Goal: Task Accomplishment & Management: Manage account settings

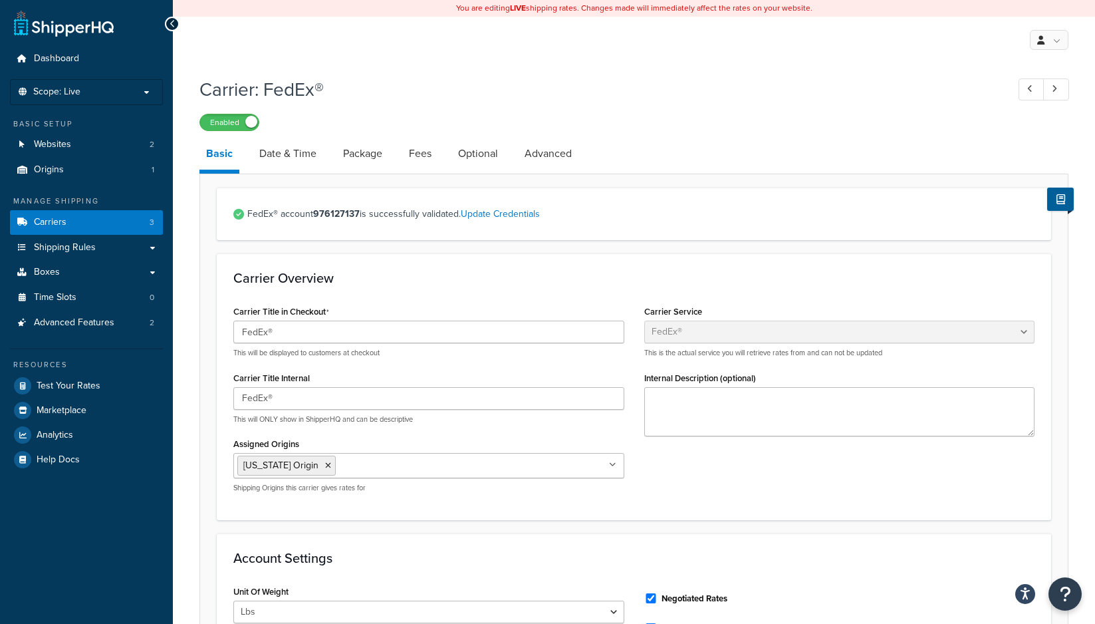
select select "fedEx"
select select "REGULAR_PICKUP"
select select "YOUR_PACKAGING"
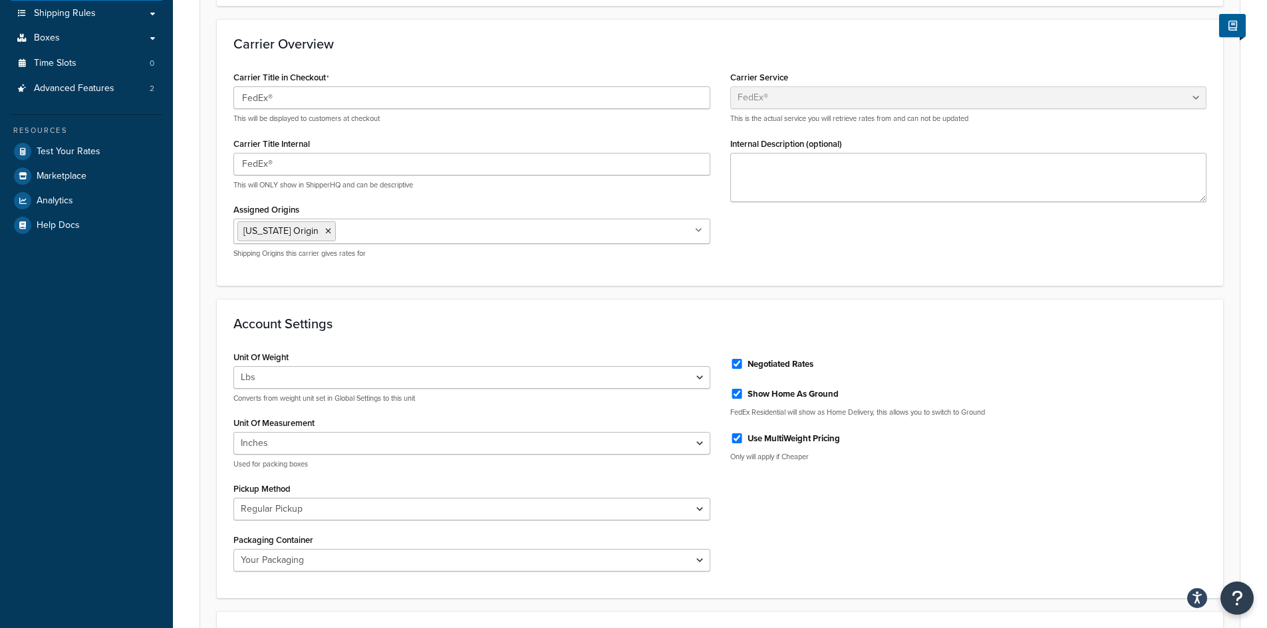
scroll to position [57, 0]
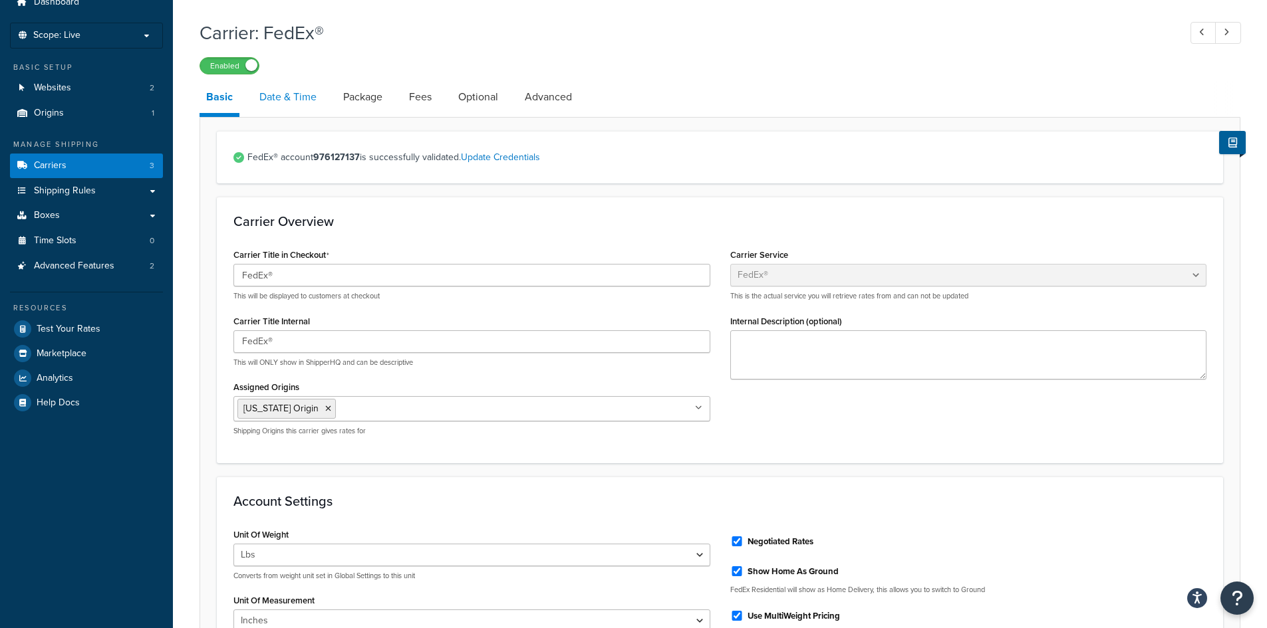
click at [292, 96] on link "Date & Time" at bounding box center [288, 97] width 70 height 32
select select "yMd"
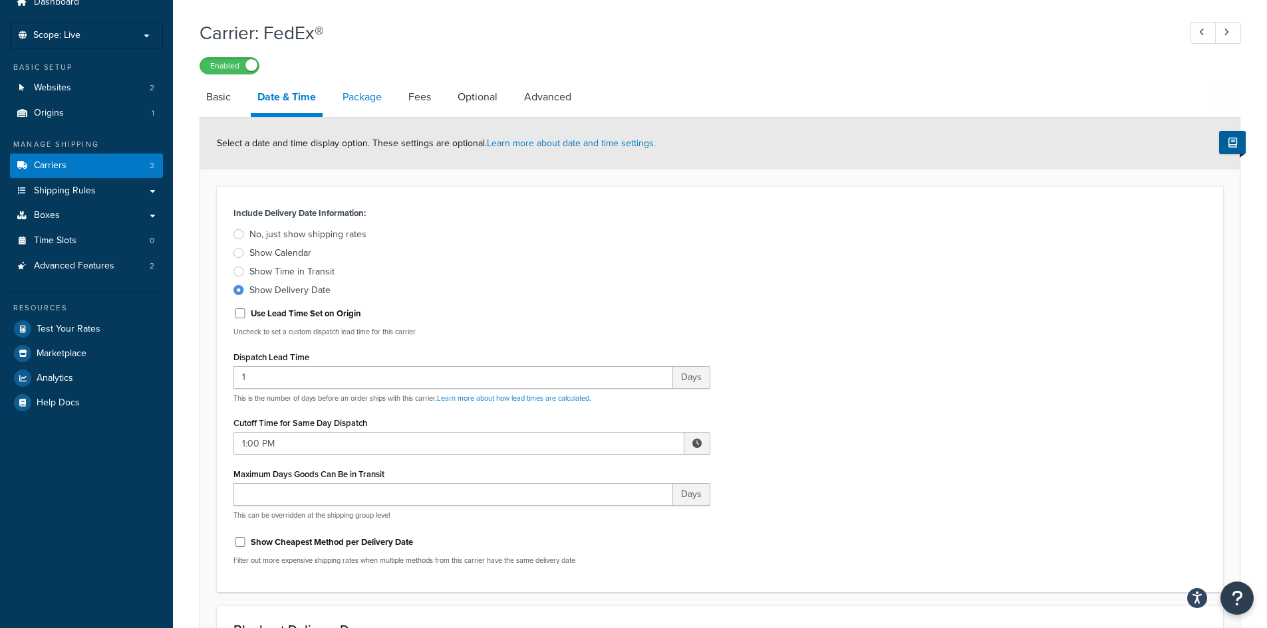
click at [369, 97] on link "Package" at bounding box center [362, 97] width 53 height 32
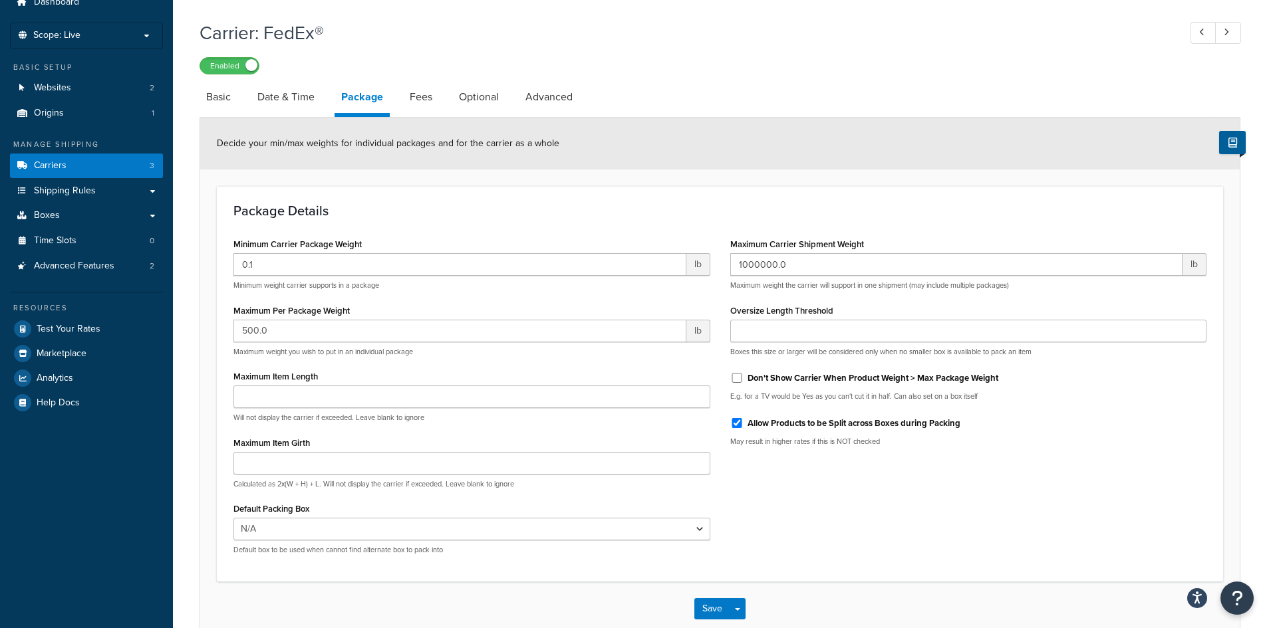
scroll to position [132, 0]
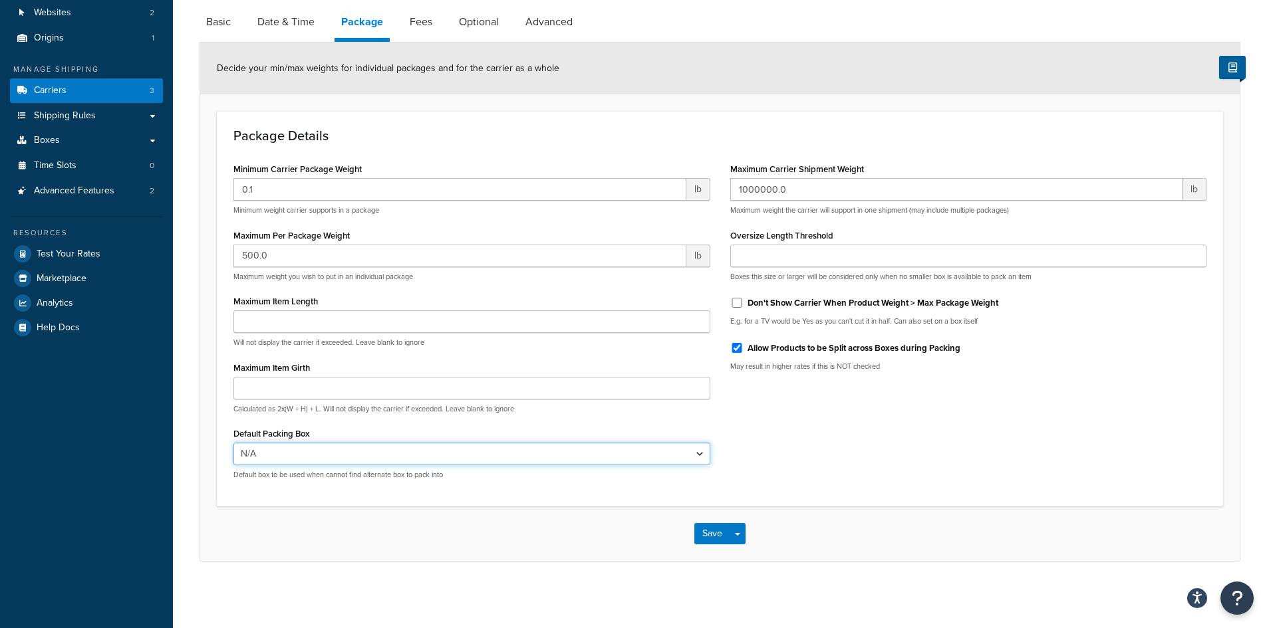
click at [698, 452] on select "N/A BO-WAC-504 - Case 24 B-VB-12-RGT (Case of 8 B-VB-18-RGT (Case of 6) B-VB-24…" at bounding box center [471, 454] width 477 height 23
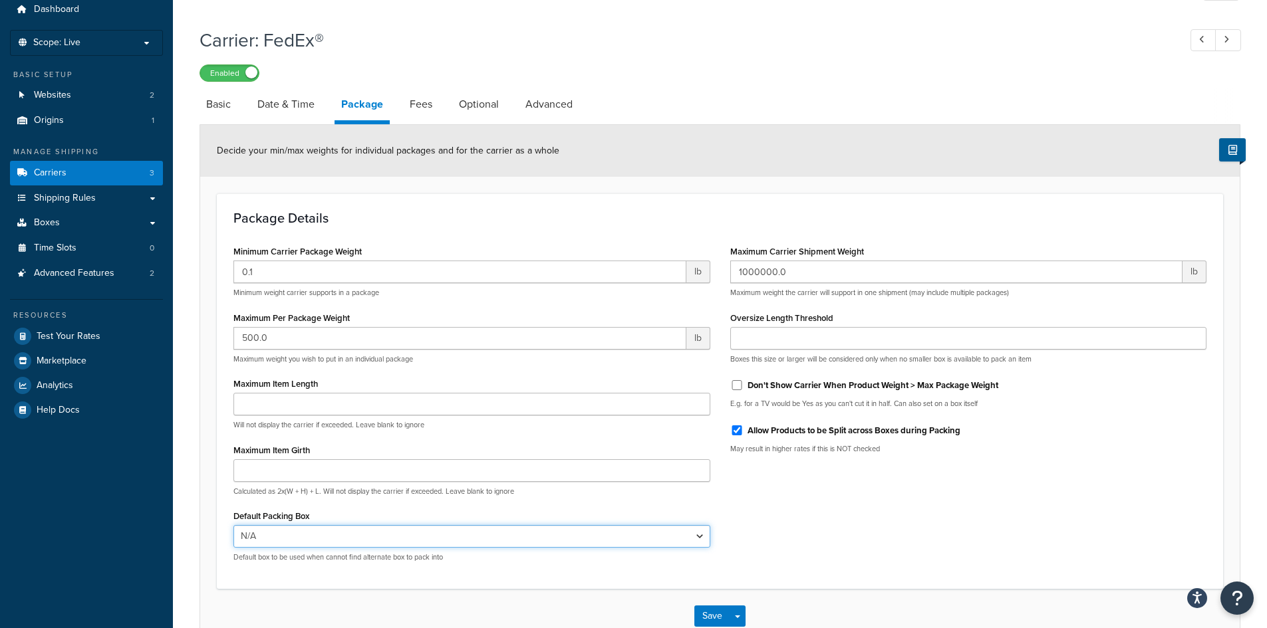
scroll to position [0, 0]
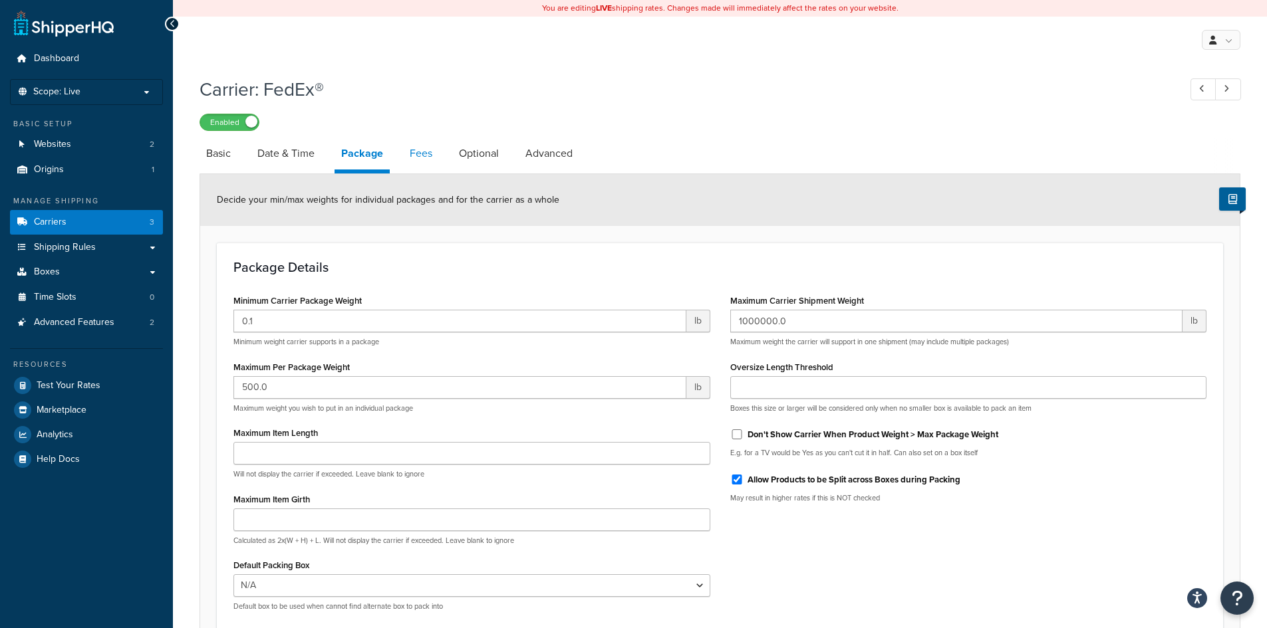
click at [427, 152] on link "Fees" at bounding box center [421, 154] width 36 height 32
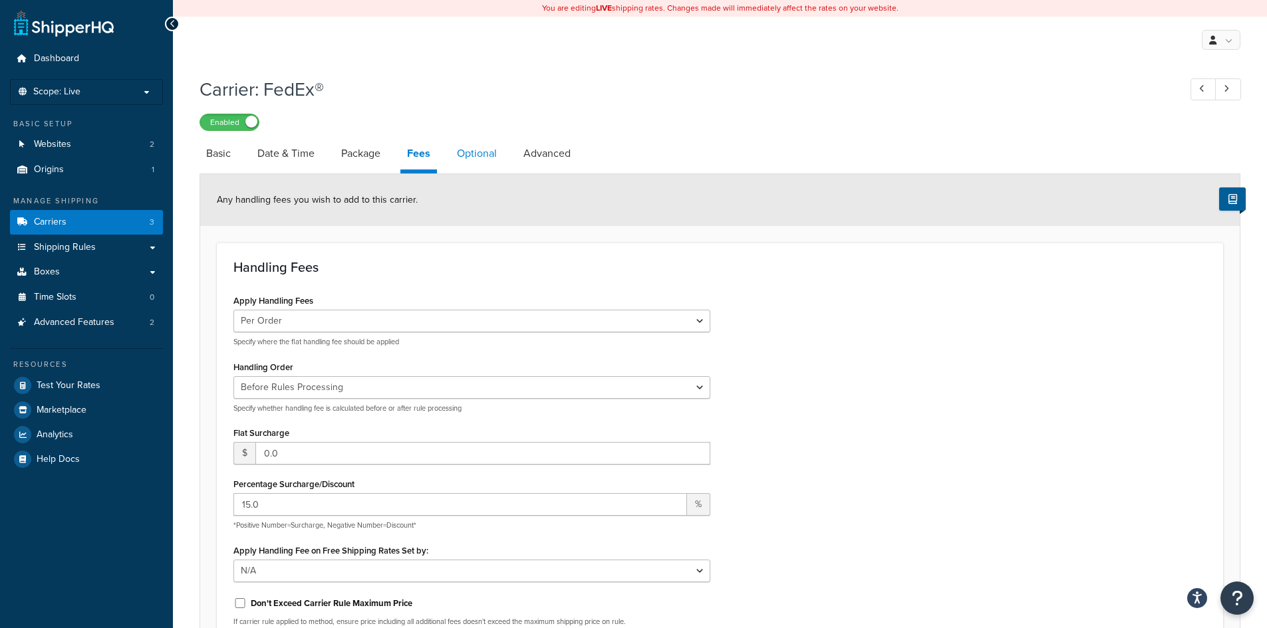
click at [490, 154] on link "Optional" at bounding box center [476, 154] width 53 height 32
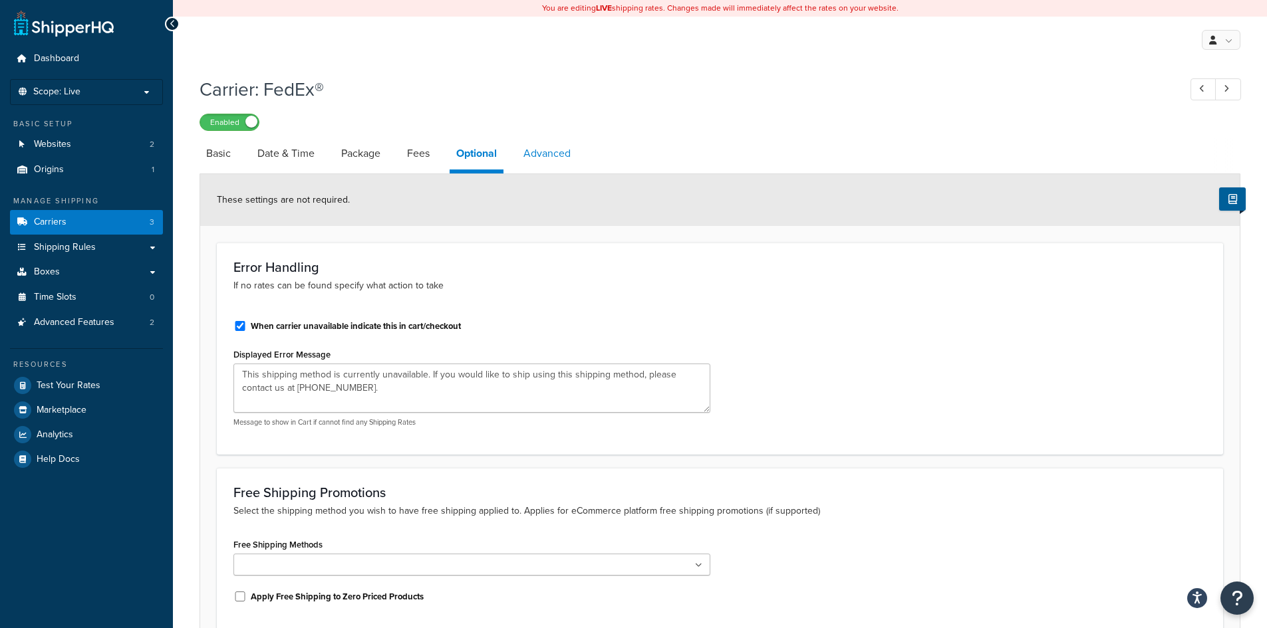
click at [541, 152] on link "Advanced" at bounding box center [547, 154] width 61 height 32
select select "false"
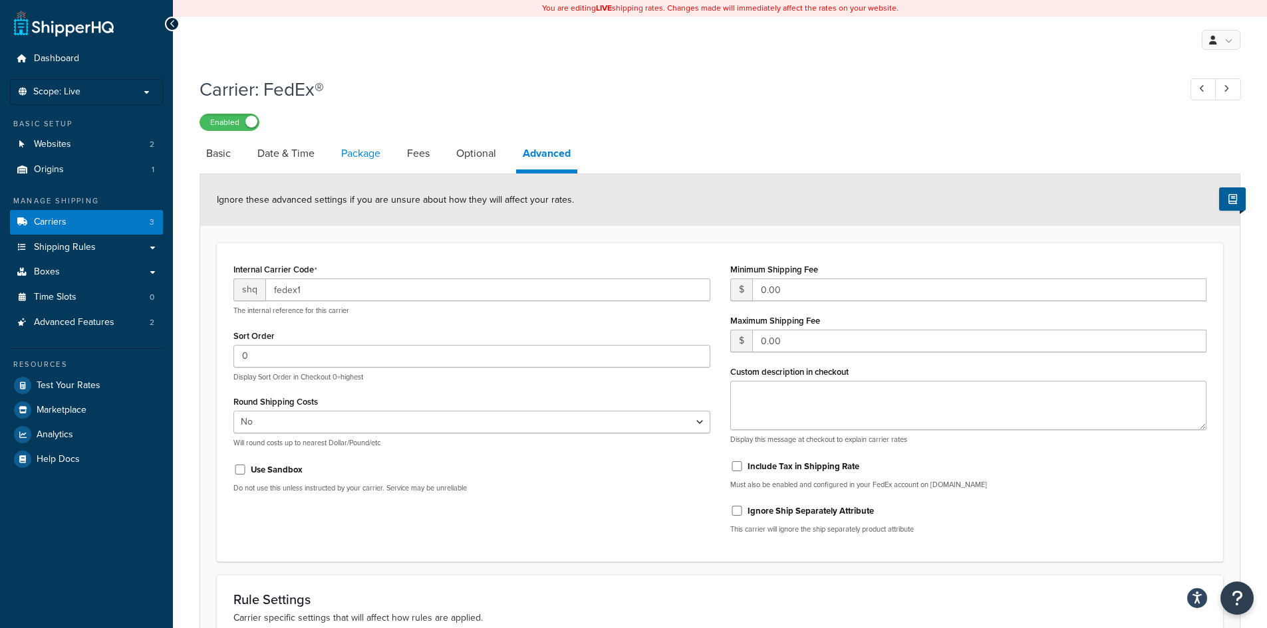
click at [354, 160] on link "Package" at bounding box center [360, 154] width 53 height 32
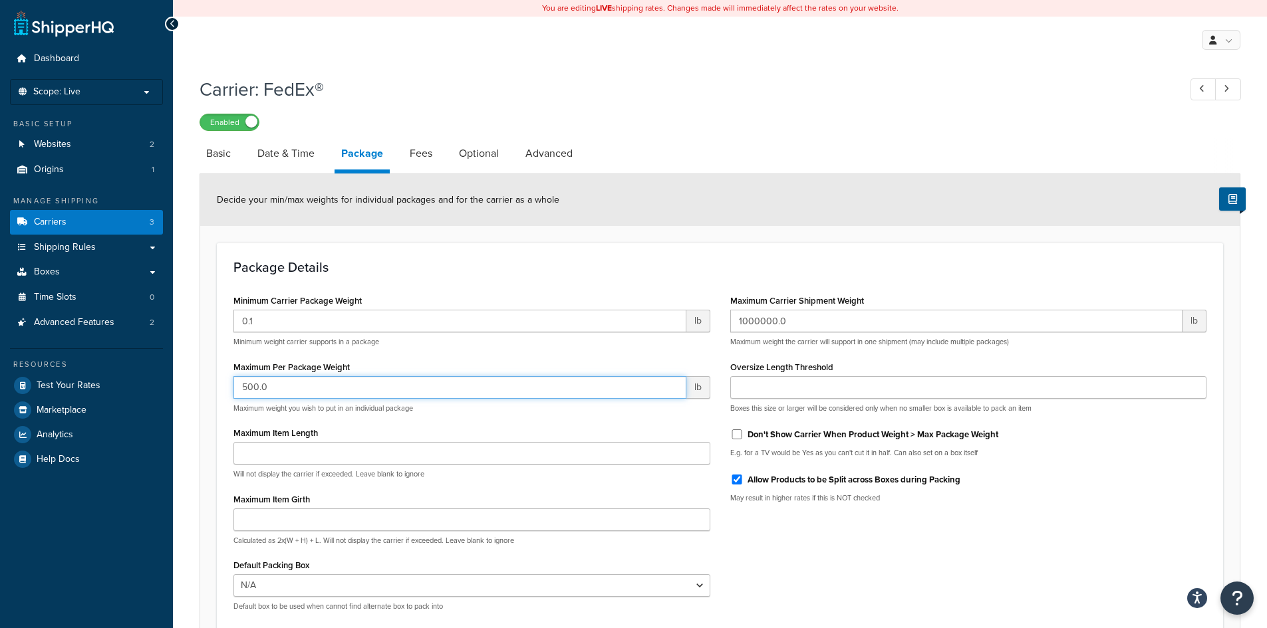
drag, startPoint x: 277, startPoint y: 392, endPoint x: 227, endPoint y: 386, distance: 49.7
click at [227, 386] on div "Minimum Carrier Package Weight 0.1 lb Minimum weight carrier supports in a pack…" at bounding box center [471, 456] width 497 height 330
type input "150"
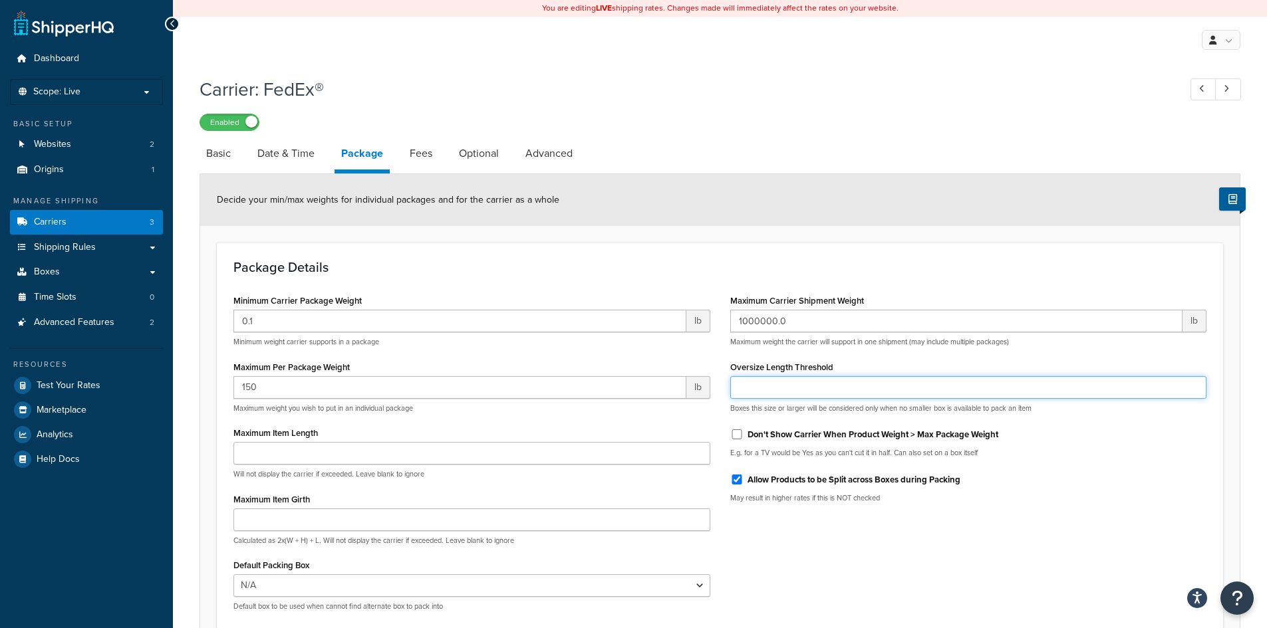
click at [786, 390] on input "Oversize Length Threshold" at bounding box center [968, 387] width 477 height 23
type input "60"
click at [1067, 539] on div "Minimum Carrier Package Weight 0.1 lb Minimum weight carrier supports in a pack…" at bounding box center [719, 456] width 993 height 330
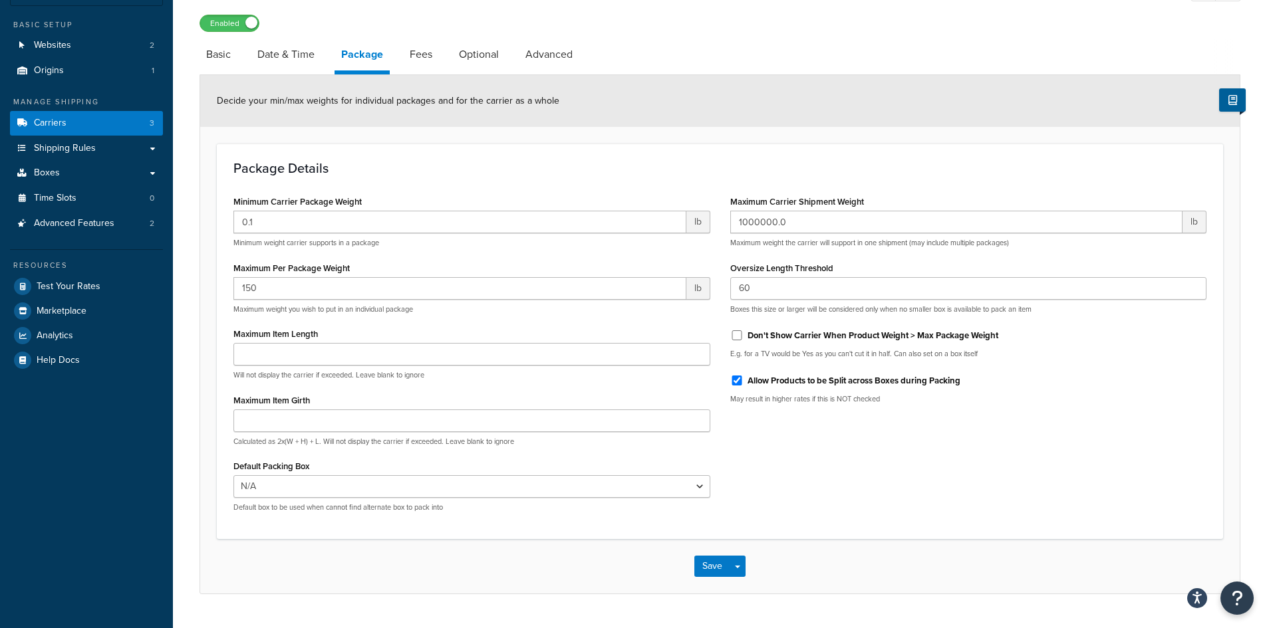
scroll to position [132, 0]
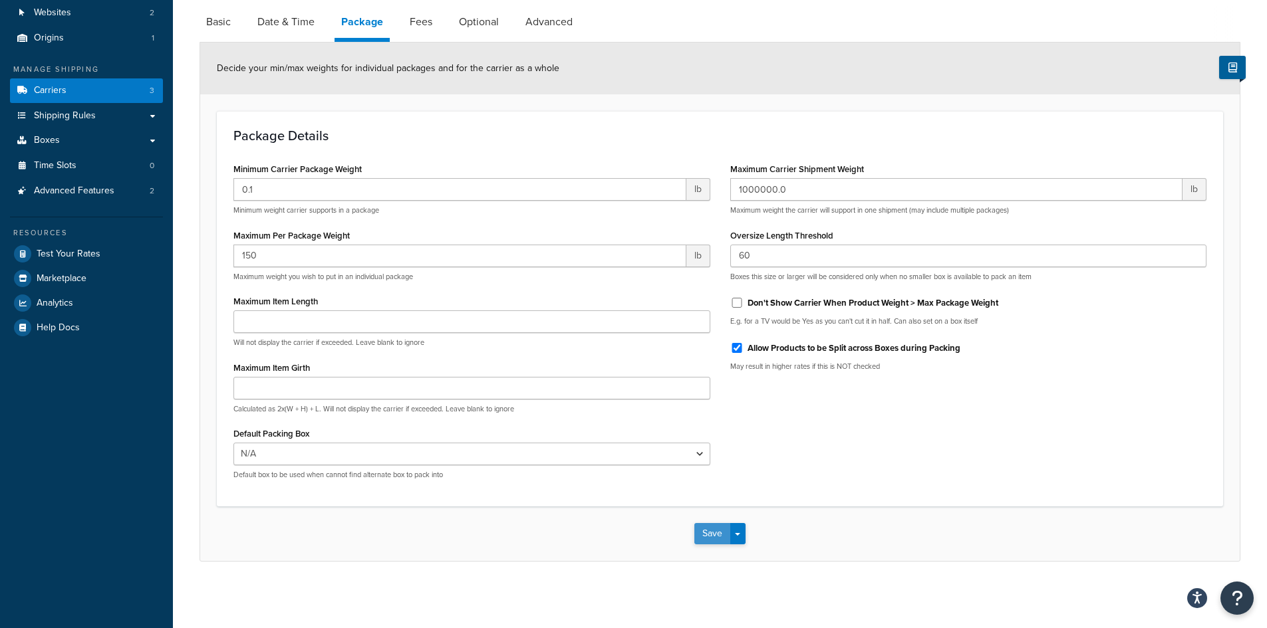
click at [709, 533] on button "Save" at bounding box center [712, 533] width 36 height 21
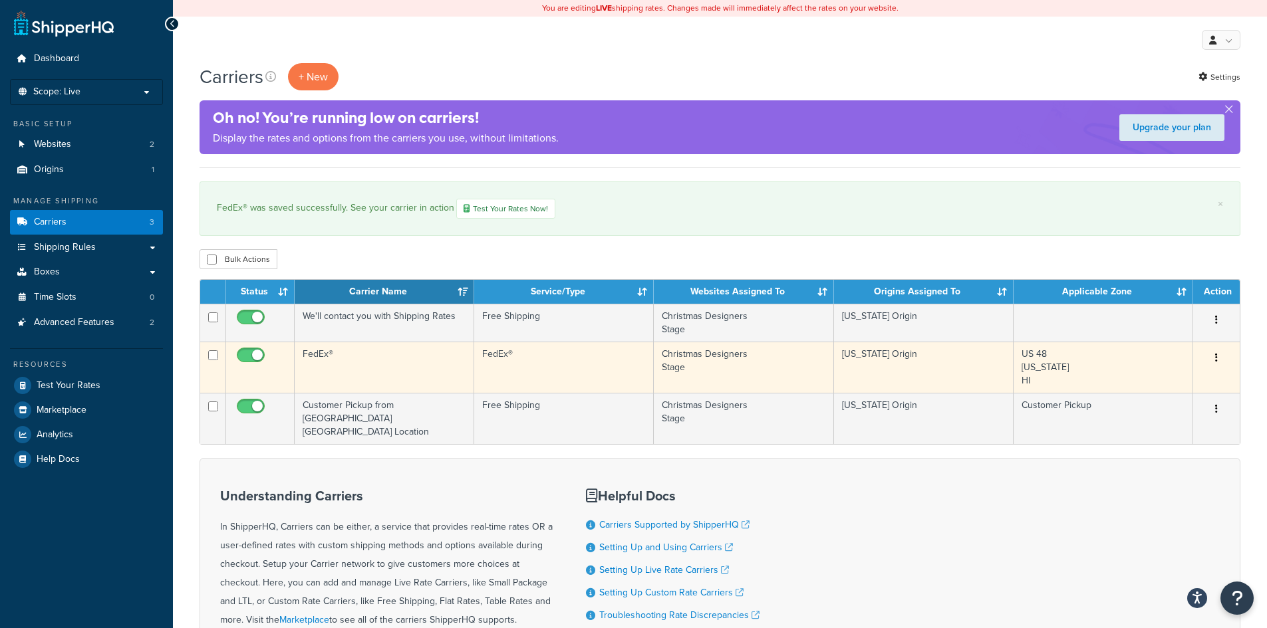
click at [1217, 356] on button "button" at bounding box center [1216, 358] width 19 height 21
click at [1145, 381] on link "Edit" at bounding box center [1162, 384] width 105 height 27
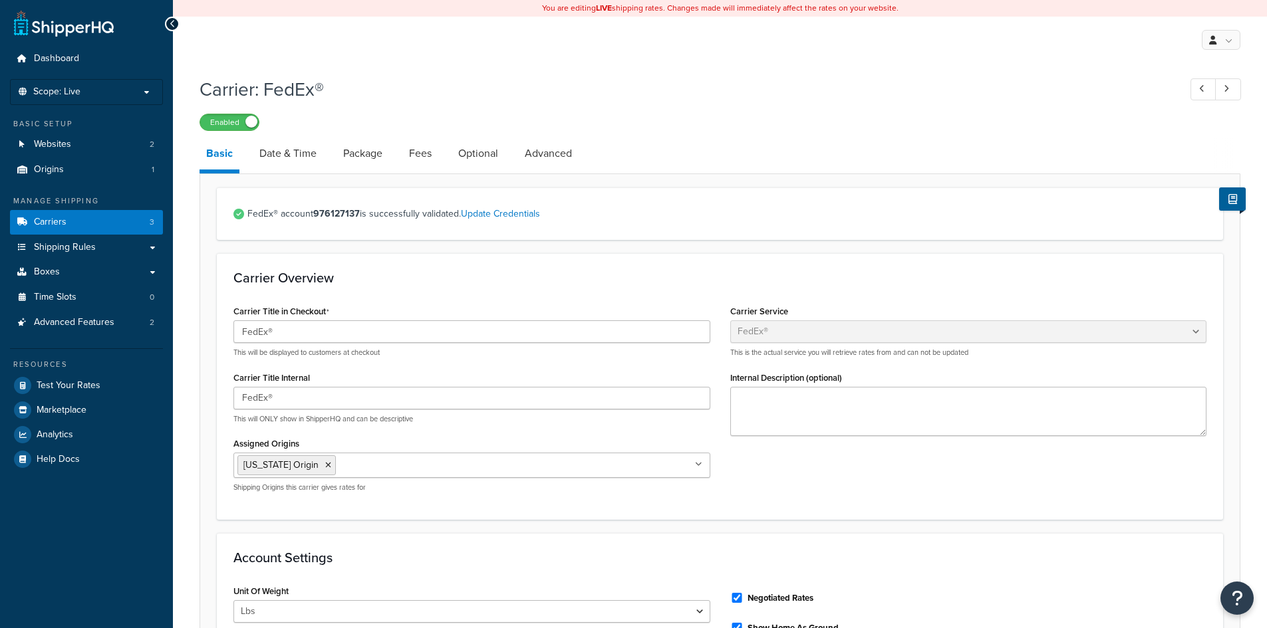
select select "fedEx"
select select "REGULAR_PICKUP"
select select "YOUR_PACKAGING"
click at [352, 151] on link "Package" at bounding box center [362, 154] width 53 height 32
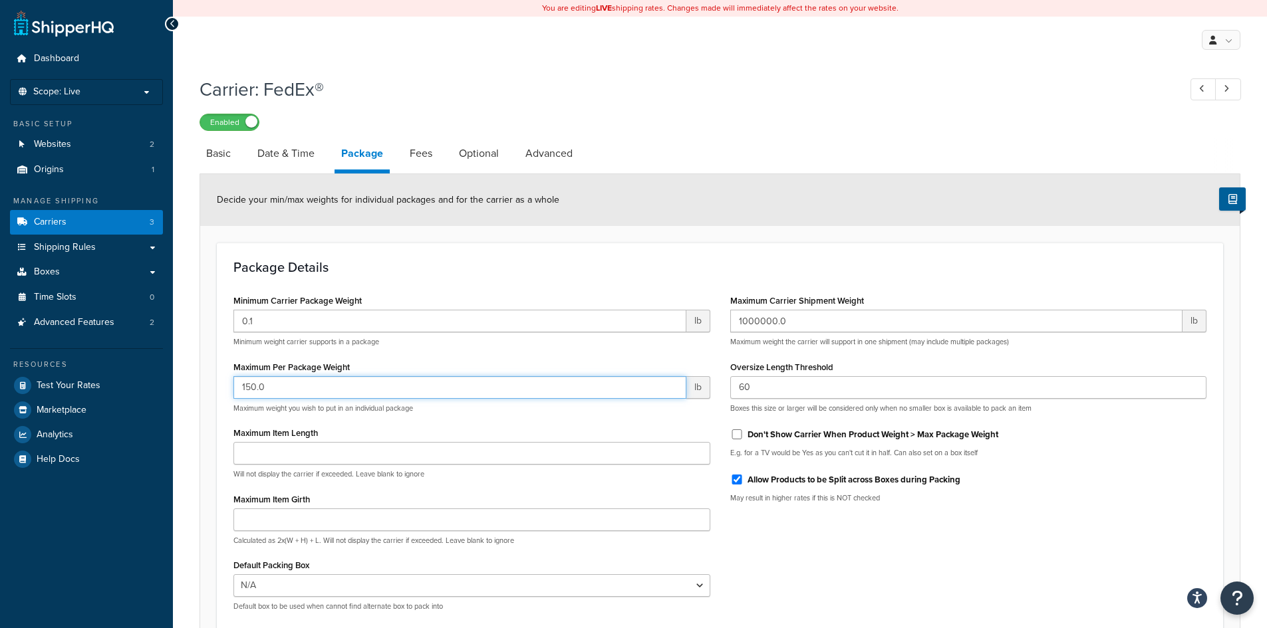
drag, startPoint x: 281, startPoint y: 389, endPoint x: 237, endPoint y: 385, distance: 43.4
click at [237, 385] on input "150.0" at bounding box center [459, 387] width 453 height 23
type input "200"
click at [666, 277] on div "Package Details Minimum Carrier Package Weight 0.1 lb Minimum weight carrier su…" at bounding box center [720, 441] width 1006 height 396
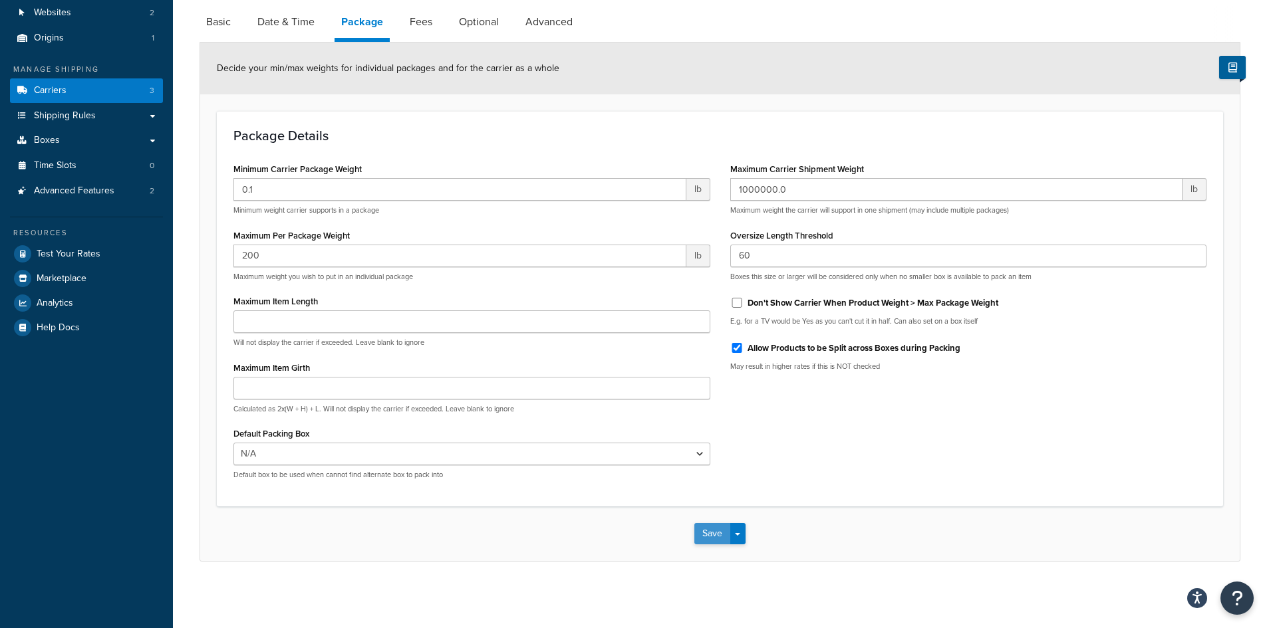
click at [711, 534] on button "Save" at bounding box center [712, 533] width 36 height 21
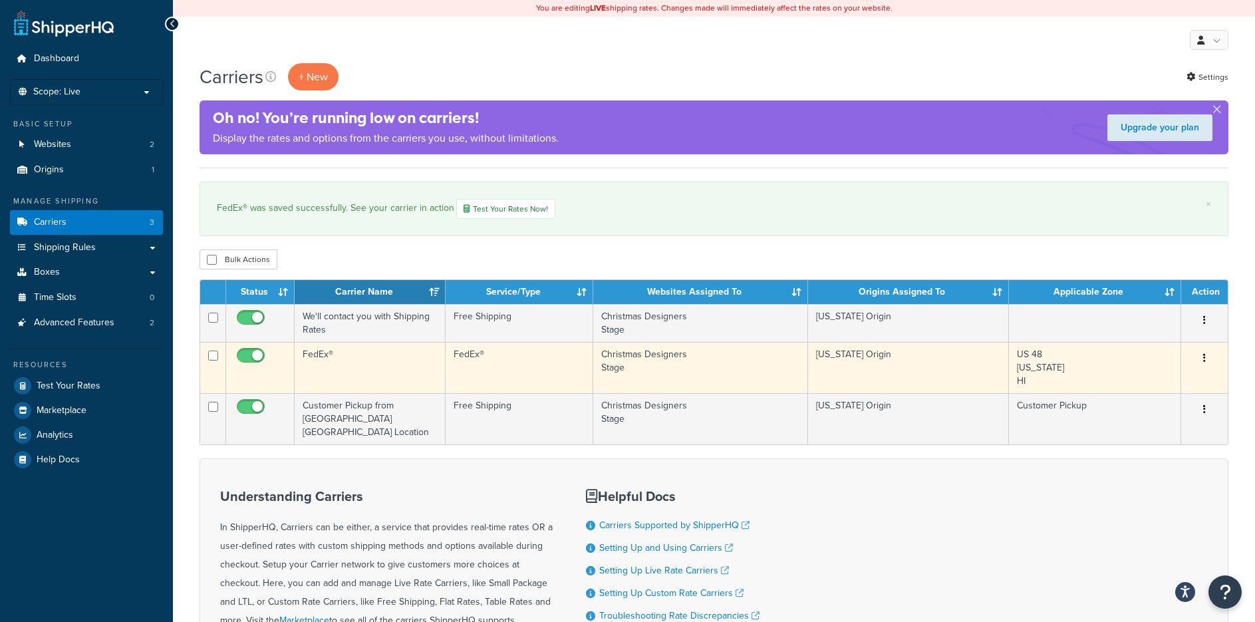
click at [1198, 358] on button "button" at bounding box center [1204, 358] width 19 height 21
click at [1142, 384] on link "Edit" at bounding box center [1150, 384] width 105 height 27
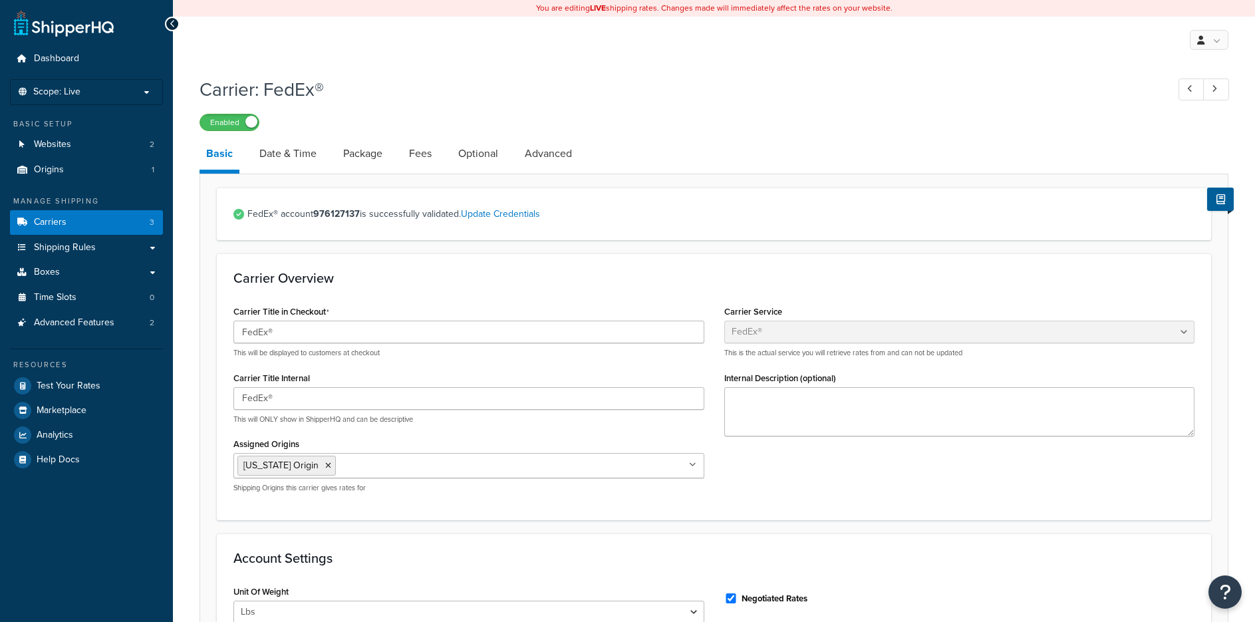
select select "fedEx"
select select "REGULAR_PICKUP"
select select "YOUR_PACKAGING"
drag, startPoint x: 363, startPoint y: 152, endPoint x: 371, endPoint y: 173, distance: 22.1
click at [363, 152] on link "Package" at bounding box center [362, 154] width 53 height 32
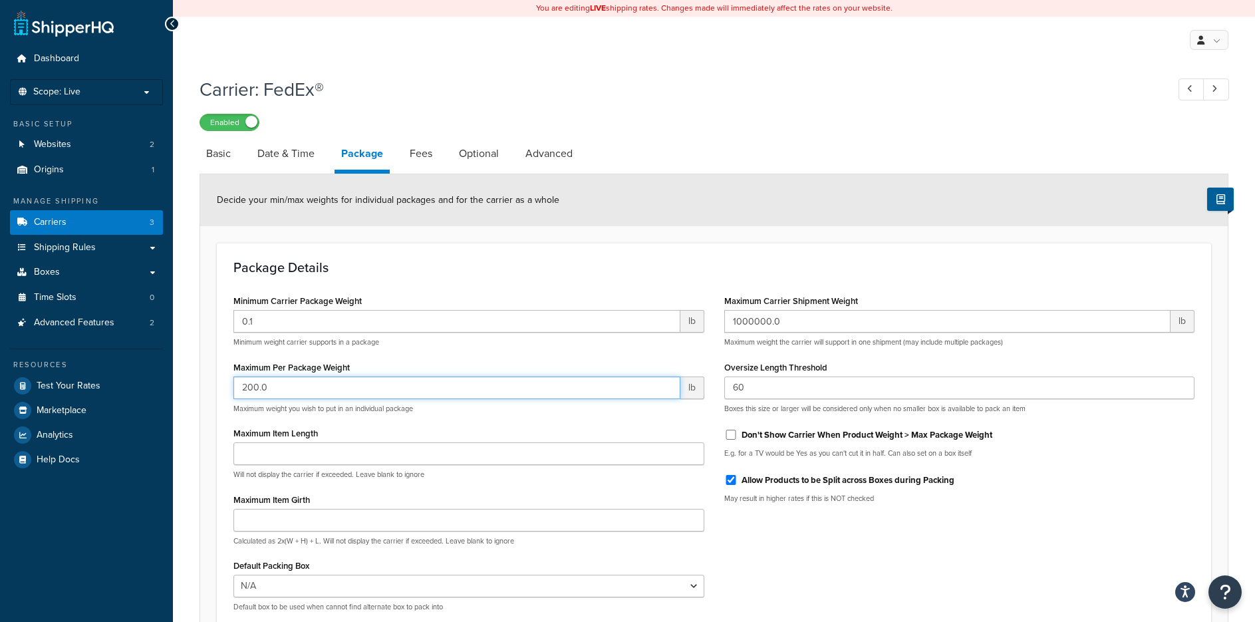
drag, startPoint x: 286, startPoint y: 377, endPoint x: 186, endPoint y: 370, distance: 100.7
click at [186, 370] on div "Carrier: FedEx® Enabled Basic Date & Time Package Fees Optional Advanced Decide…" at bounding box center [714, 398] width 1082 height 657
type input "150"
click at [422, 277] on div "Package Details Minimum Carrier Package Weight 0.1 lb Minimum weight carrier su…" at bounding box center [714, 441] width 994 height 396
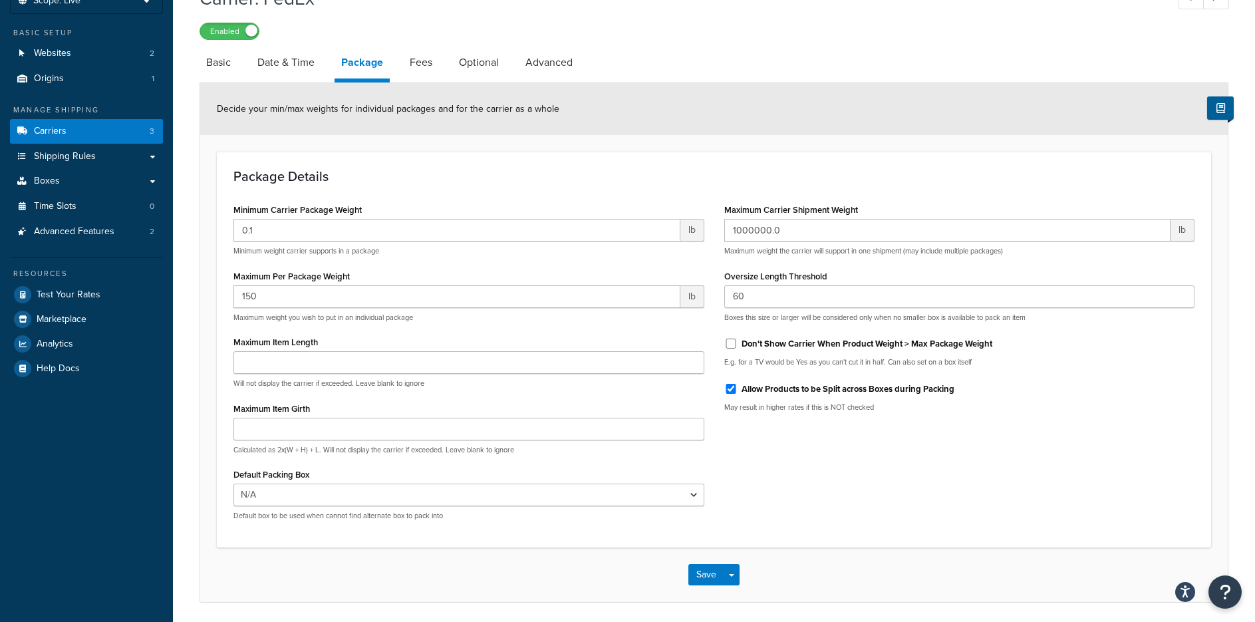
scroll to position [138, 0]
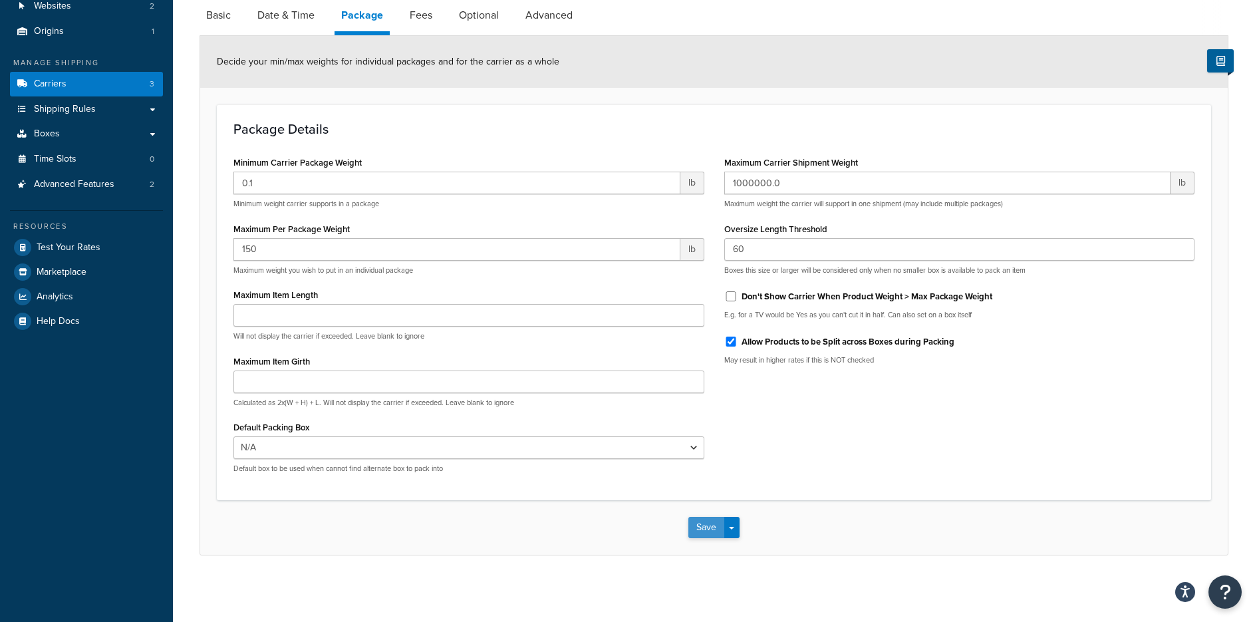
click at [699, 531] on button "Save" at bounding box center [706, 527] width 36 height 21
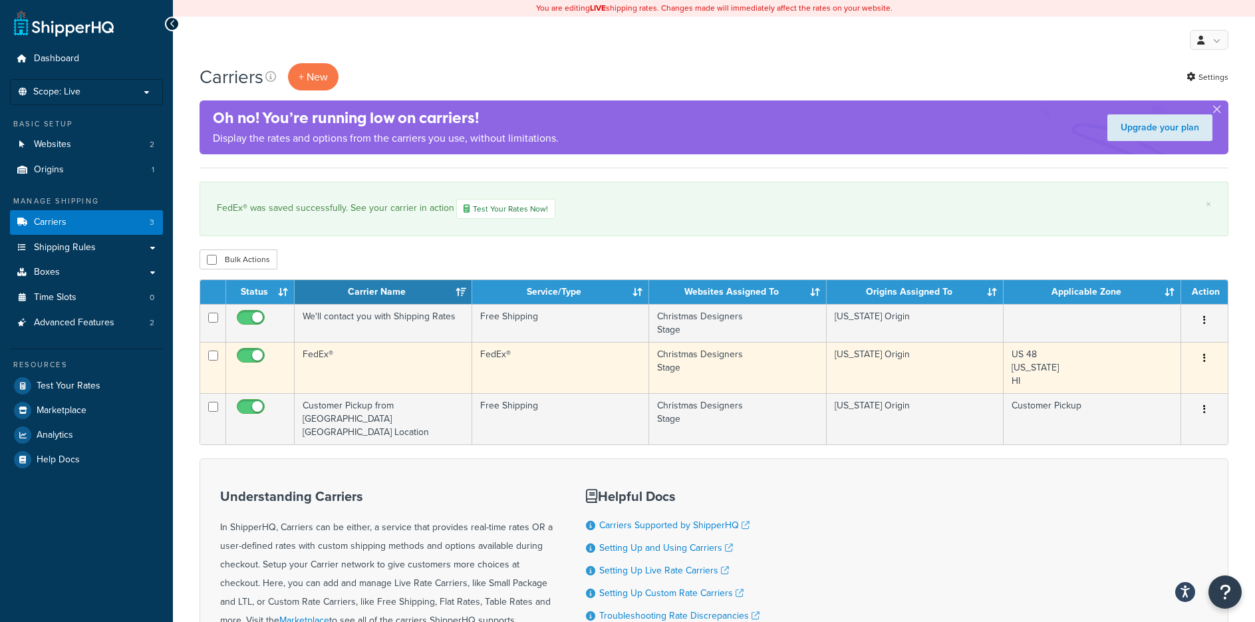
click at [1200, 357] on button "button" at bounding box center [1204, 358] width 19 height 21
click at [1172, 384] on link "Edit" at bounding box center [1150, 384] width 105 height 27
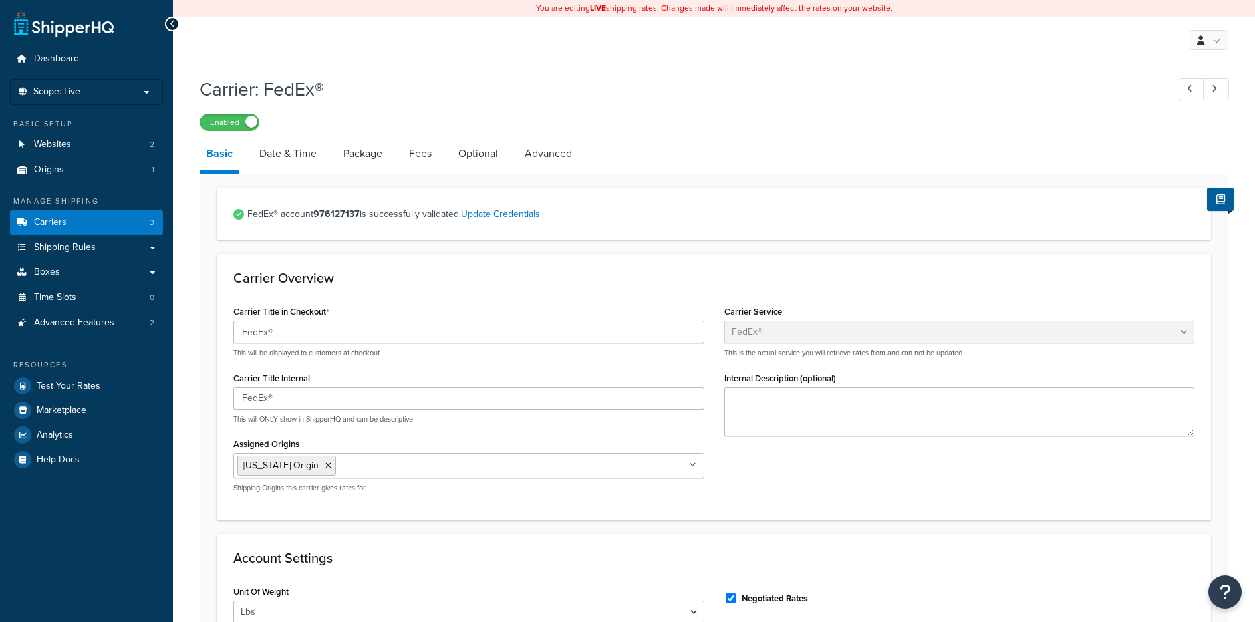
select select "fedEx"
select select "REGULAR_PICKUP"
select select "YOUR_PACKAGING"
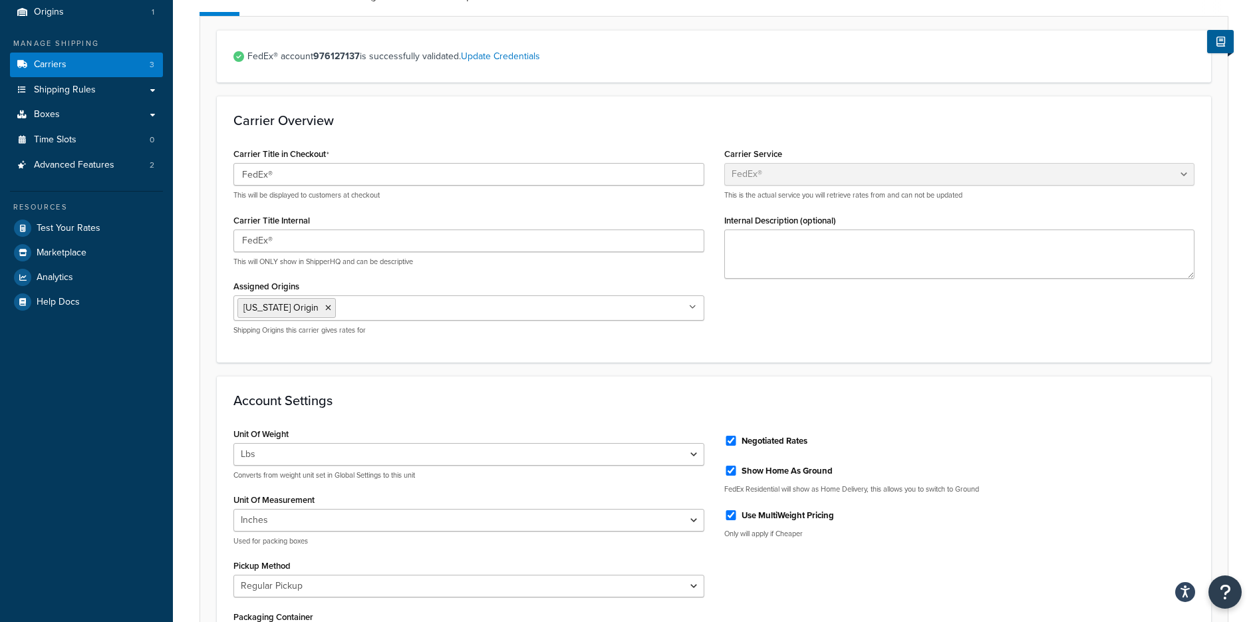
scroll to position [354, 0]
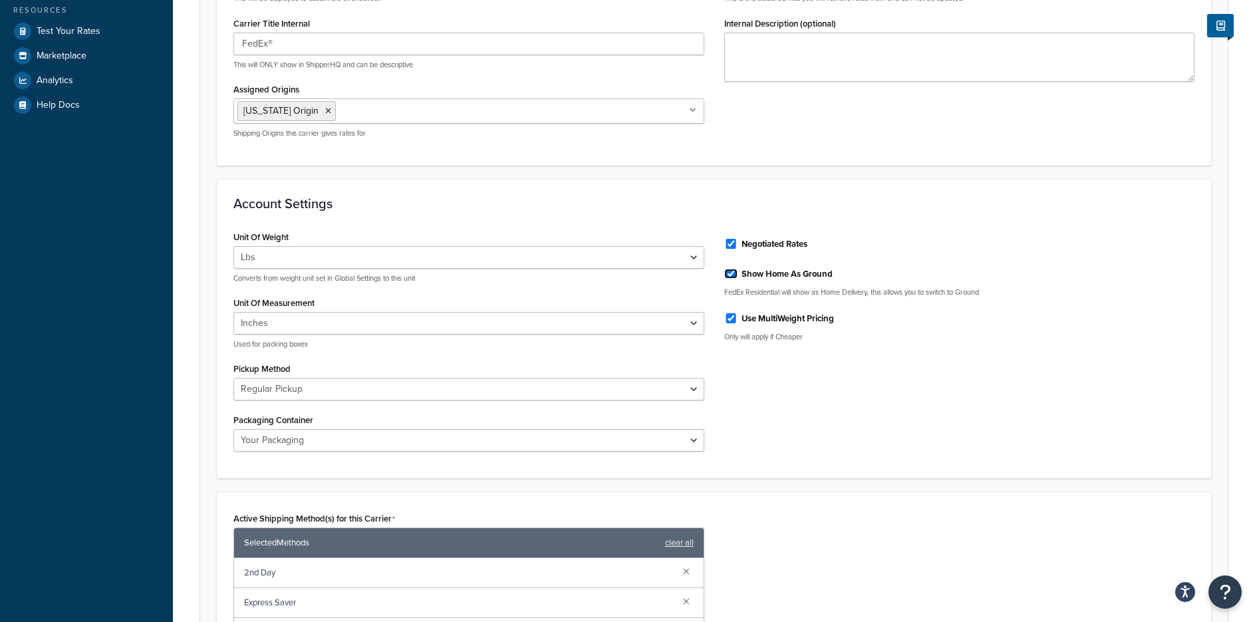
click at [728, 271] on input "Show Home As Ground" at bounding box center [730, 274] width 13 height 10
click at [732, 272] on input "Show Home As Ground" at bounding box center [730, 274] width 13 height 10
checkbox input "true"
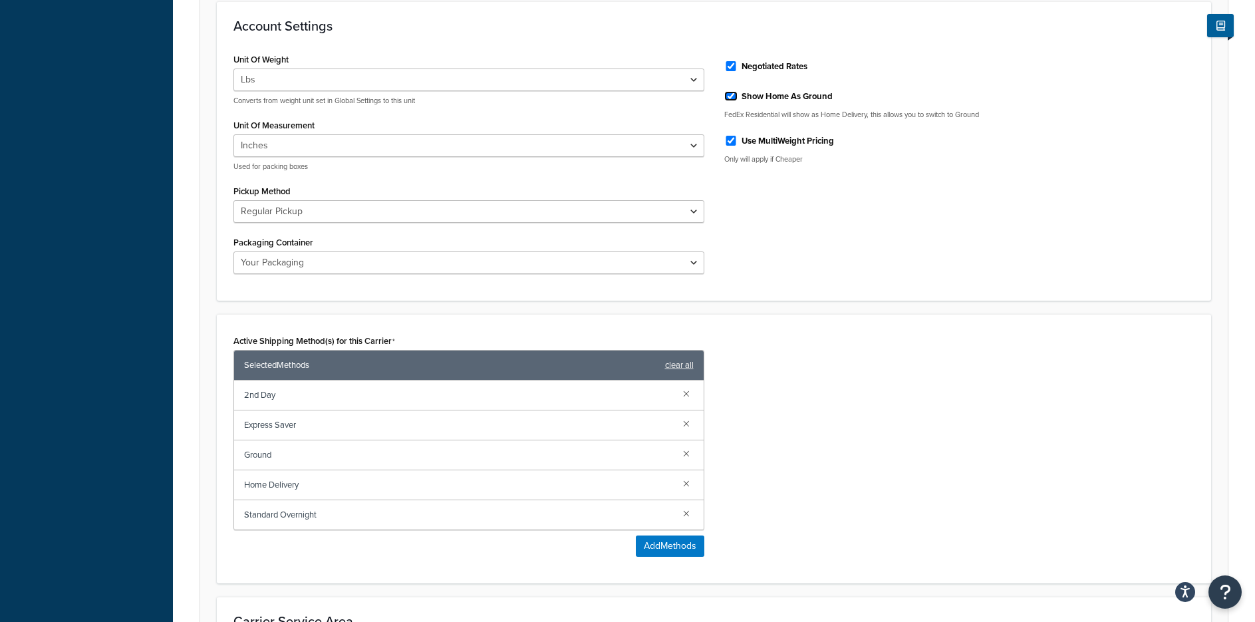
scroll to position [709, 0]
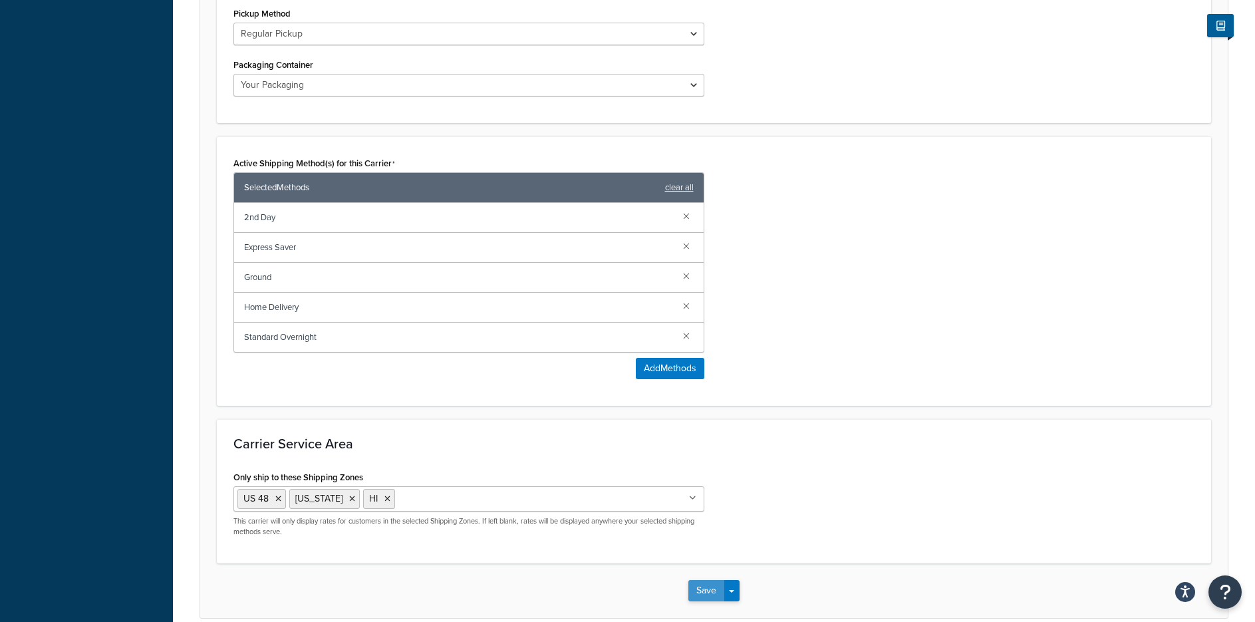
click at [695, 588] on button "Save" at bounding box center [706, 590] width 36 height 21
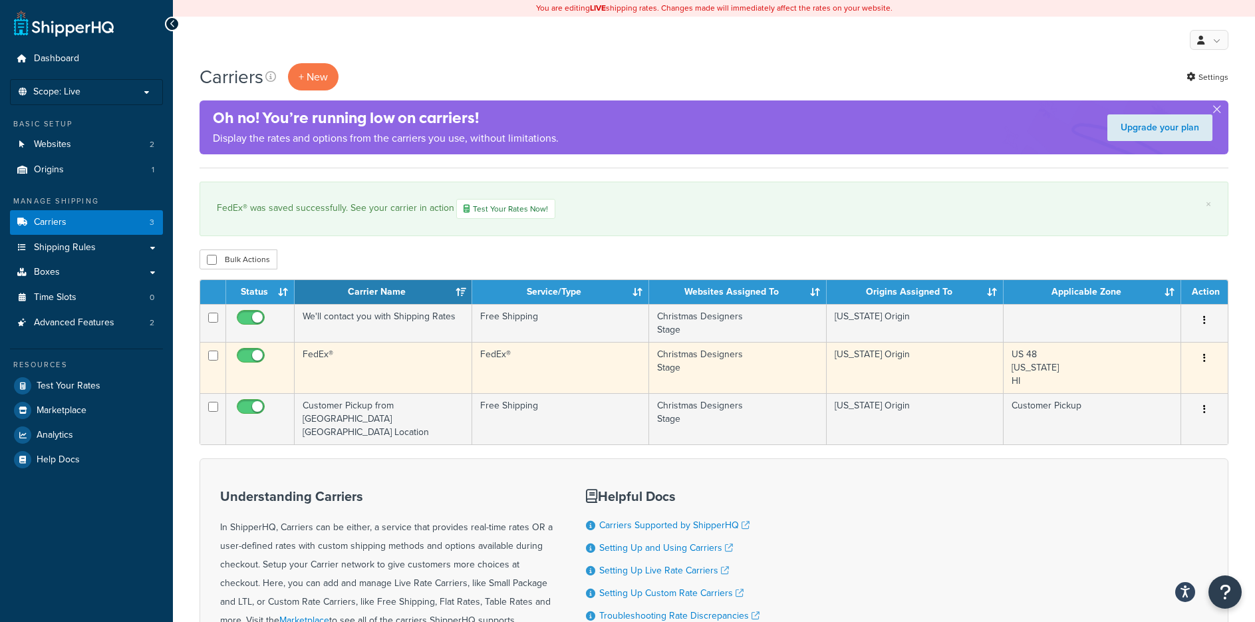
click at [1204, 358] on icon "button" at bounding box center [1204, 357] width 3 height 9
click at [1176, 383] on link "Edit" at bounding box center [1150, 384] width 105 height 27
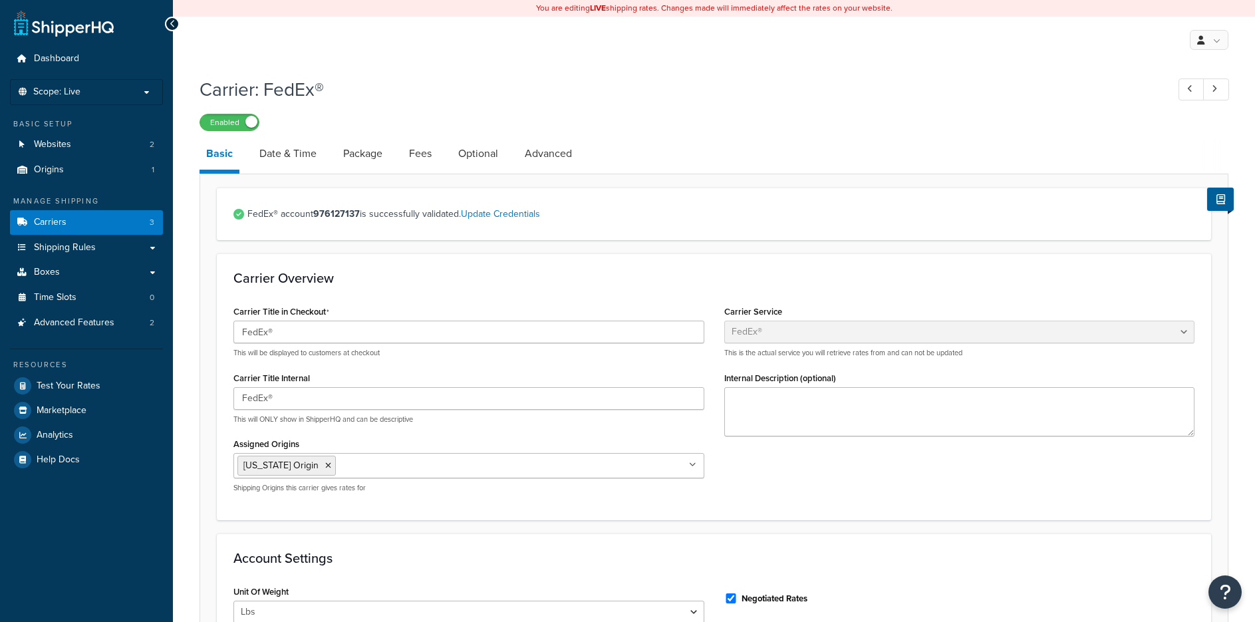
select select "fedEx"
select select "REGULAR_PICKUP"
select select "YOUR_PACKAGING"
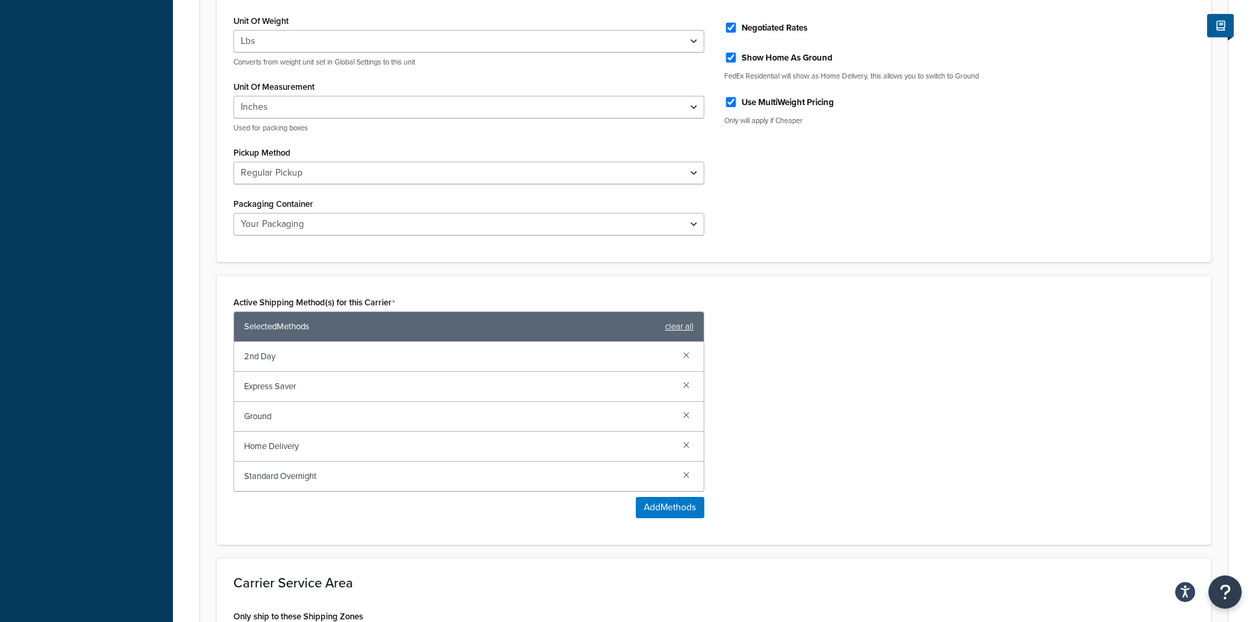
scroll to position [595, 0]
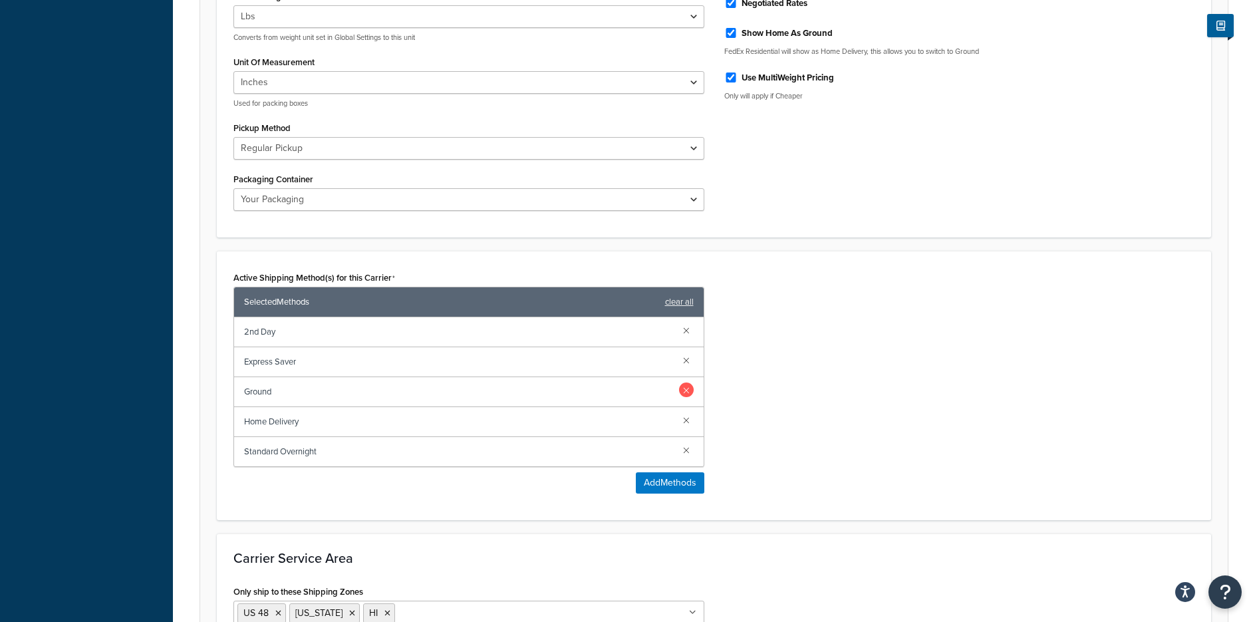
click at [684, 389] on link at bounding box center [686, 389] width 15 height 15
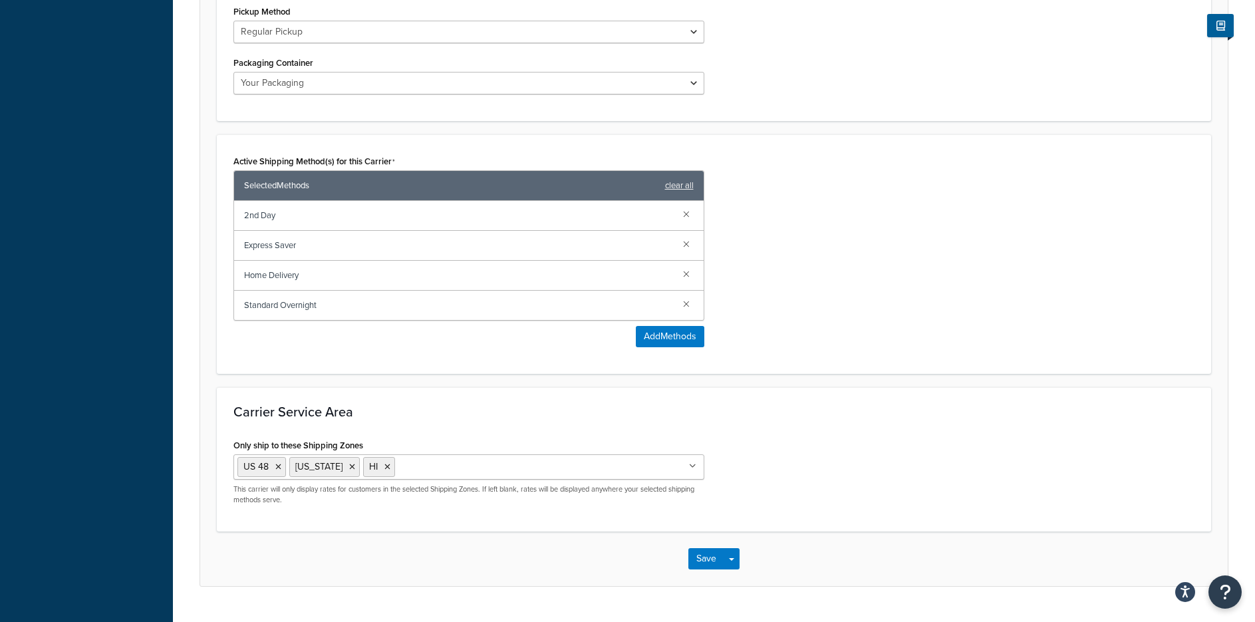
scroll to position [743, 0]
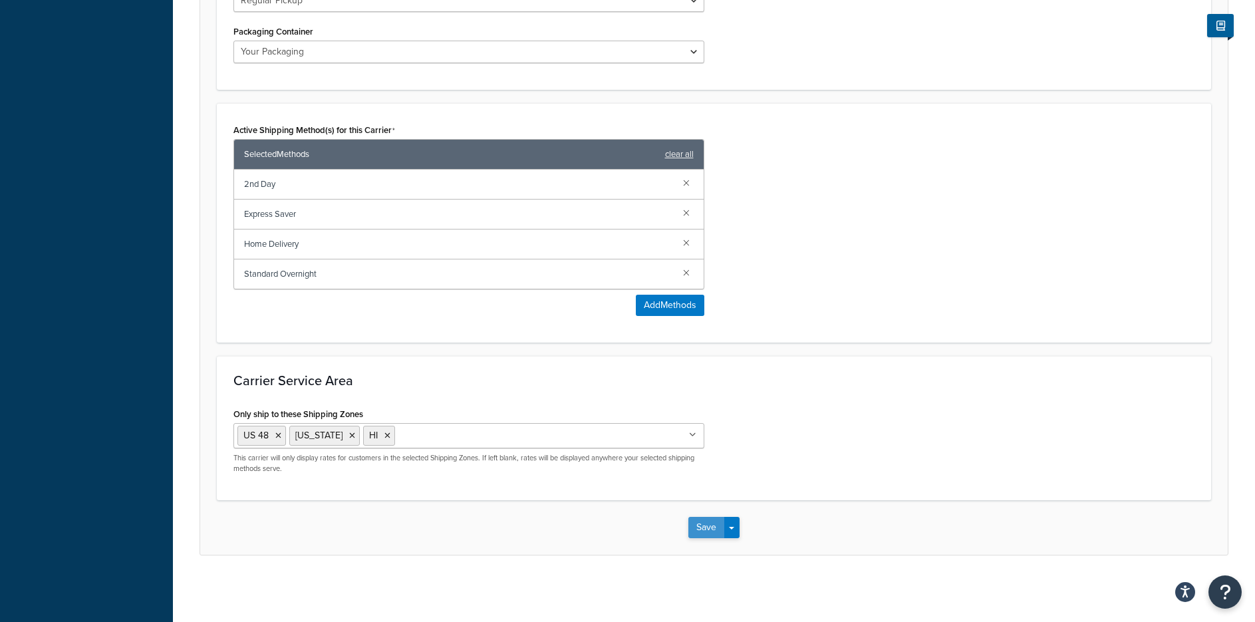
click at [694, 527] on button "Save" at bounding box center [706, 527] width 36 height 21
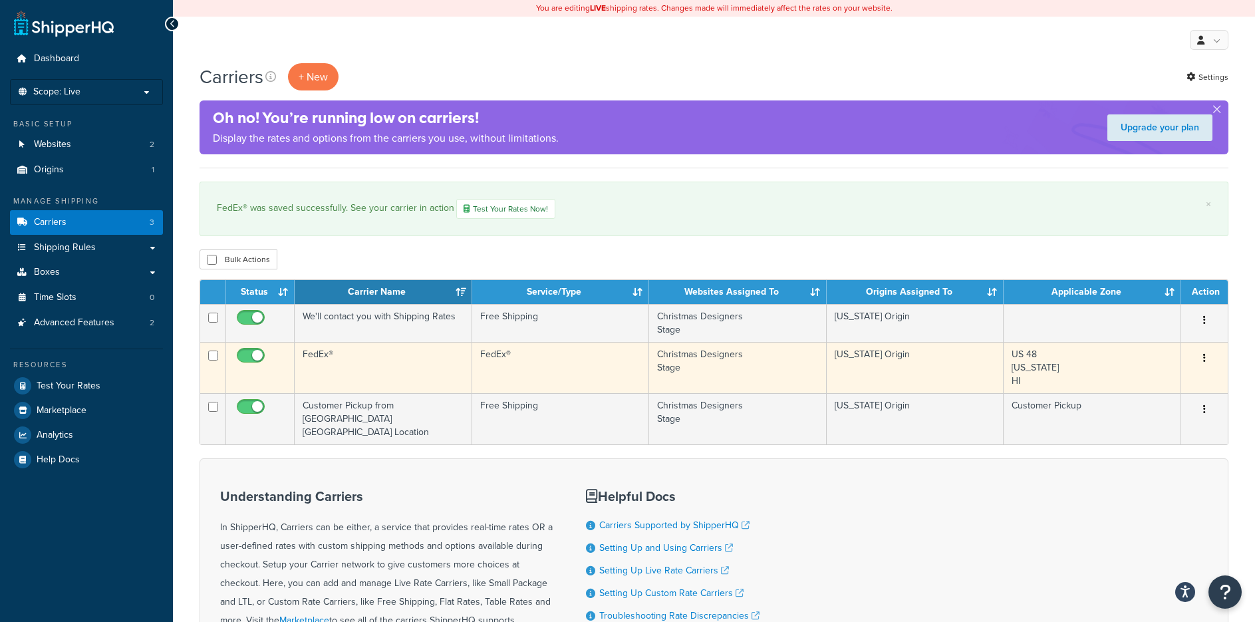
click at [1204, 355] on icon "button" at bounding box center [1204, 357] width 3 height 9
click at [1140, 388] on link "Edit" at bounding box center [1150, 384] width 105 height 27
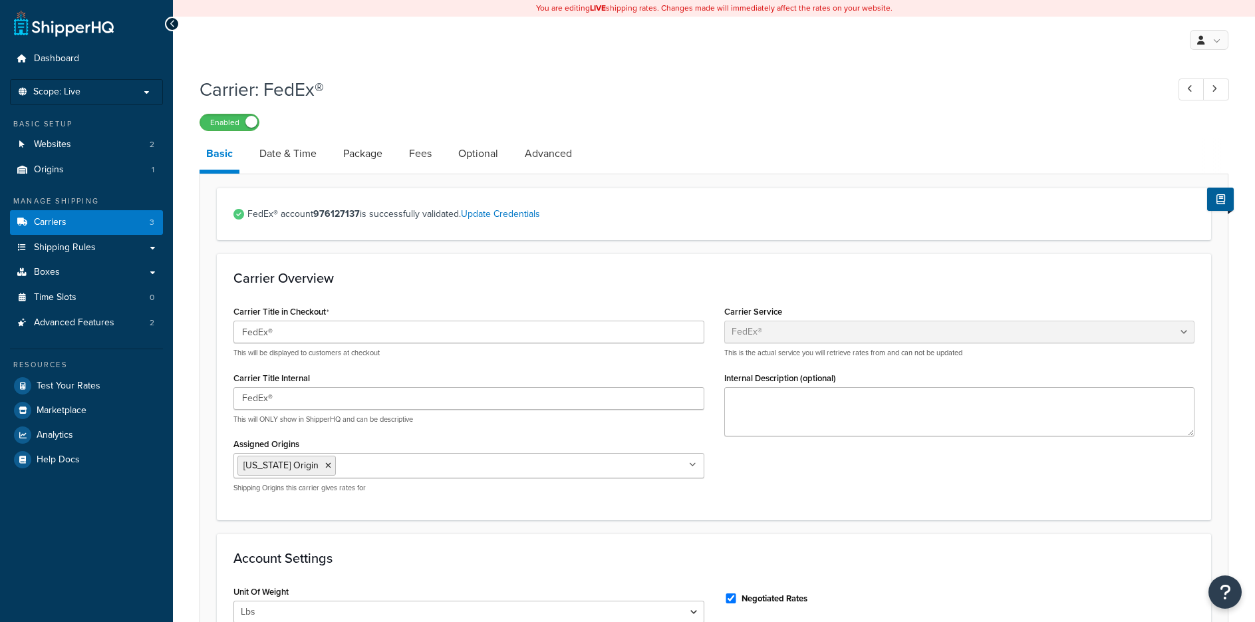
select select "fedEx"
select select "REGULAR_PICKUP"
select select "YOUR_PACKAGING"
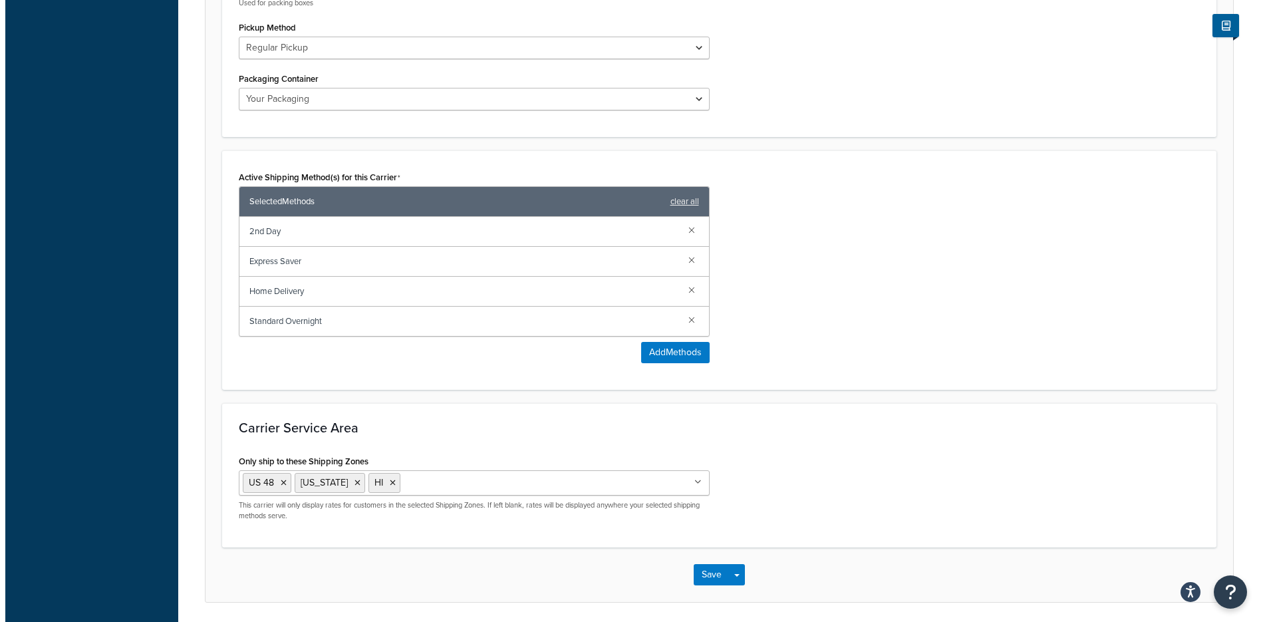
scroll to position [709, 0]
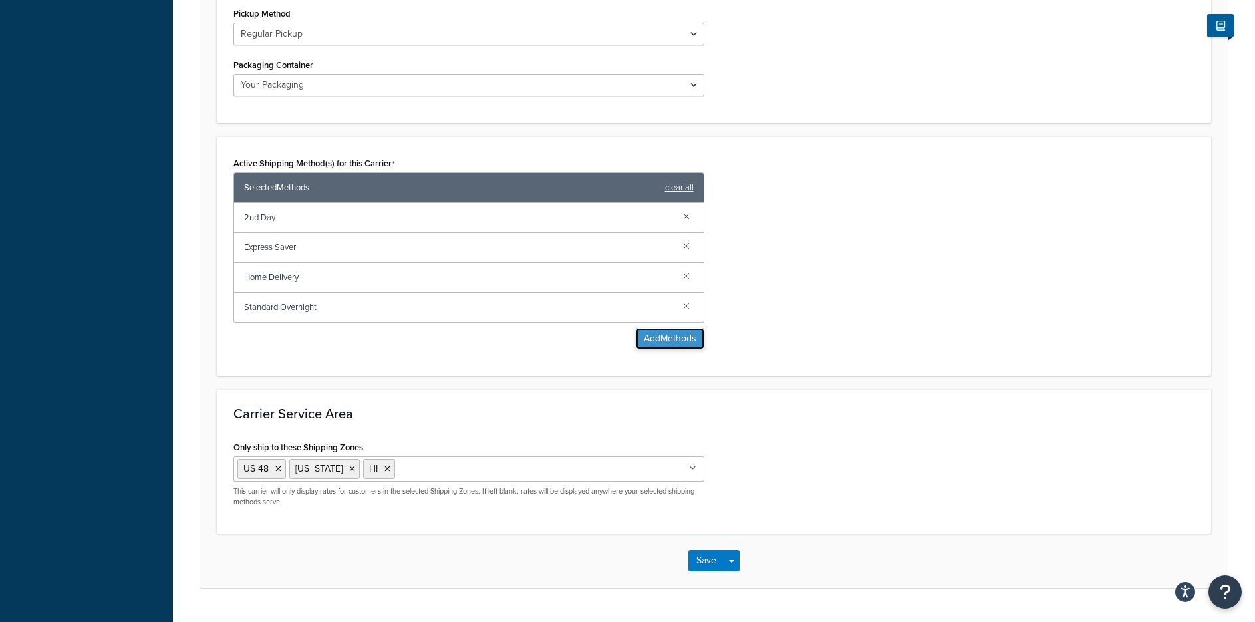
click at [674, 340] on button "Add Methods" at bounding box center [670, 338] width 68 height 21
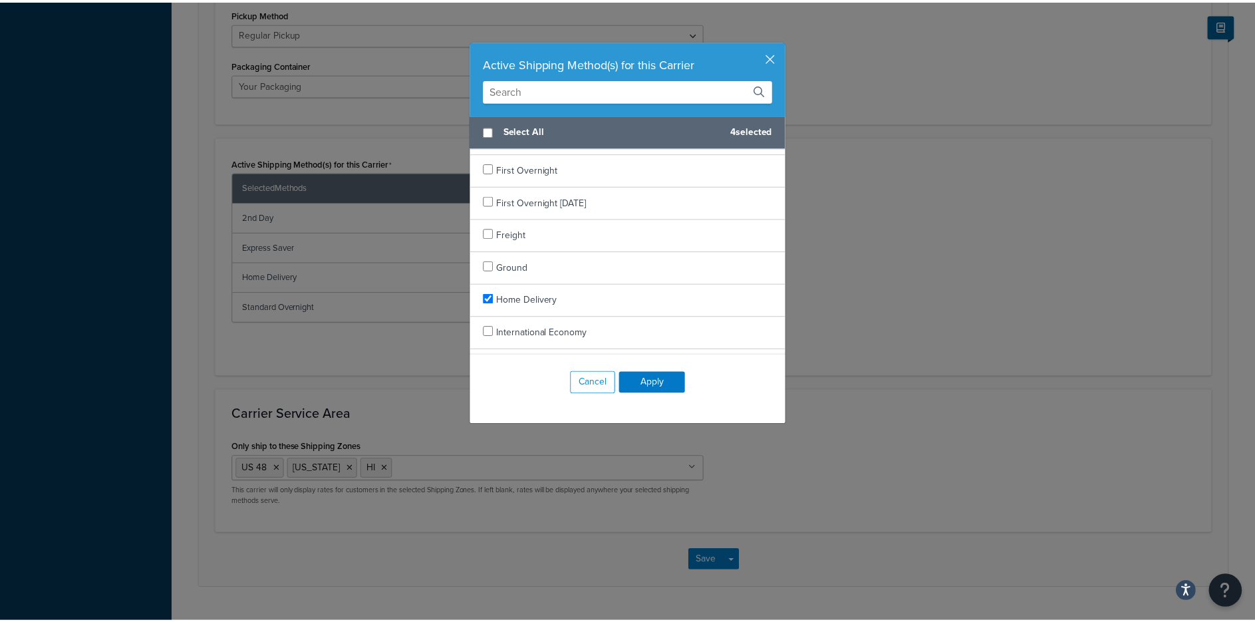
scroll to position [736, 0]
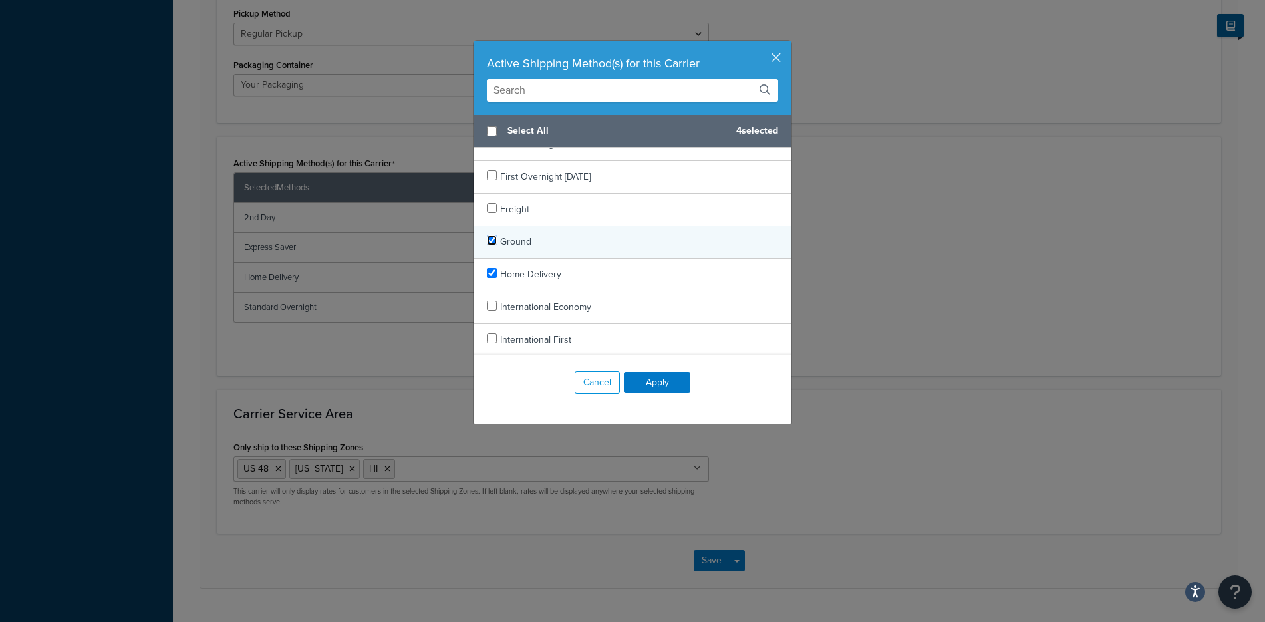
click at [487, 240] on input "checkbox" at bounding box center [492, 240] width 10 height 10
checkbox input "true"
click at [664, 382] on button "Apply" at bounding box center [657, 382] width 66 height 21
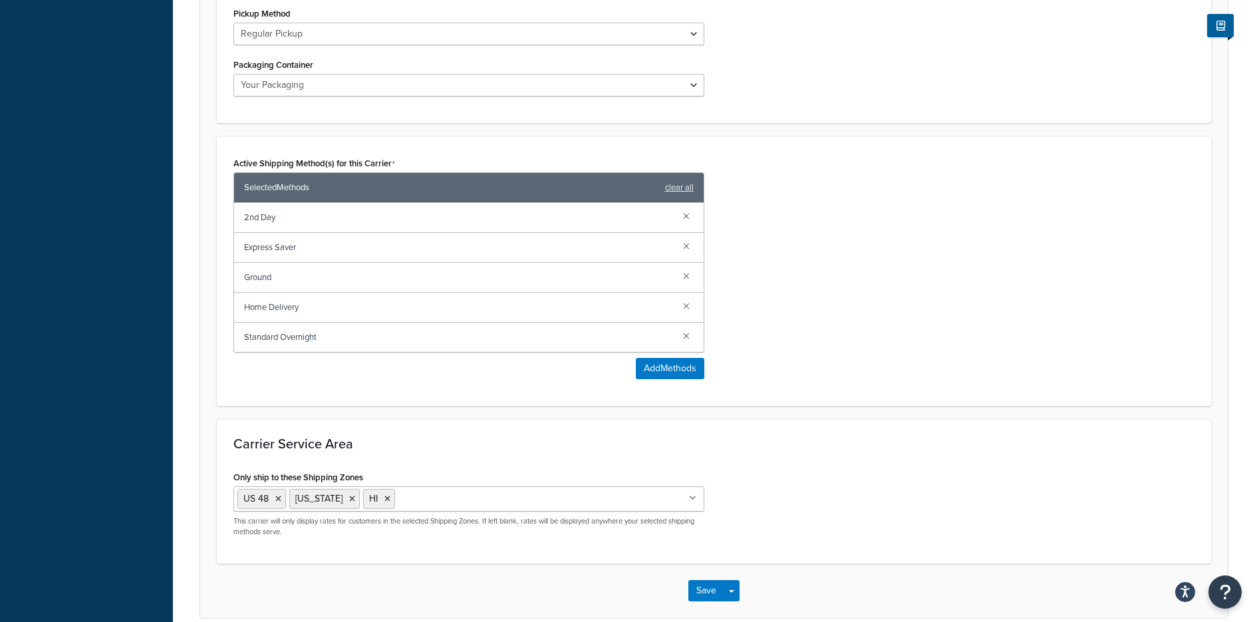
scroll to position [773, 0]
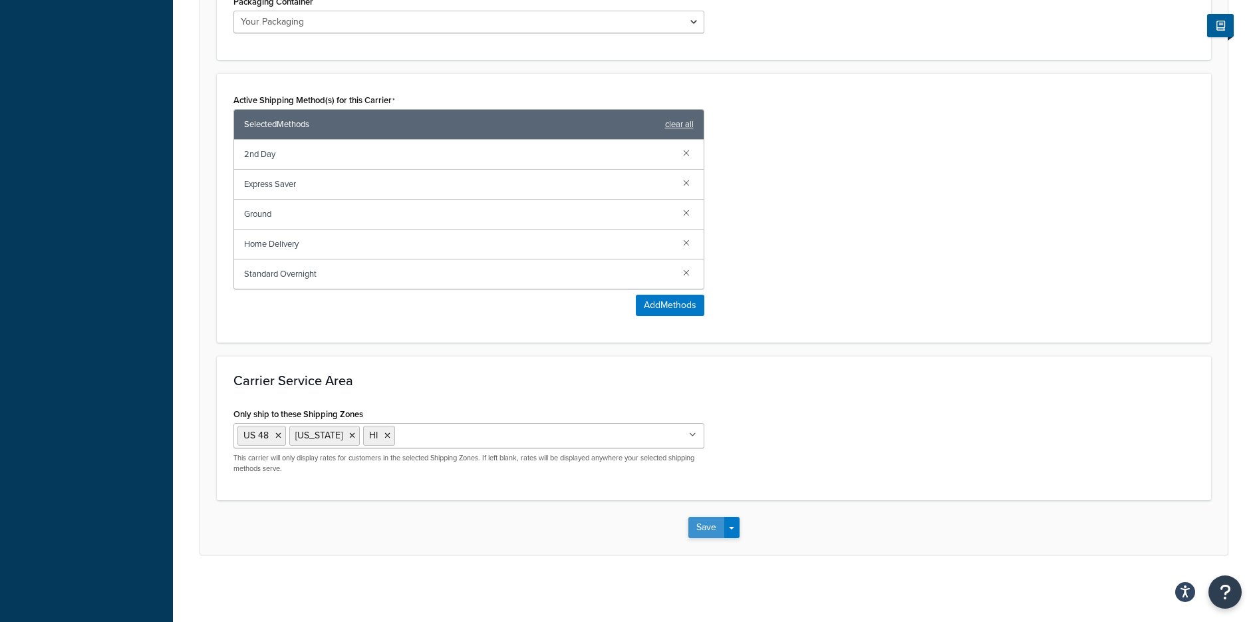
click at [707, 527] on button "Save" at bounding box center [706, 527] width 36 height 21
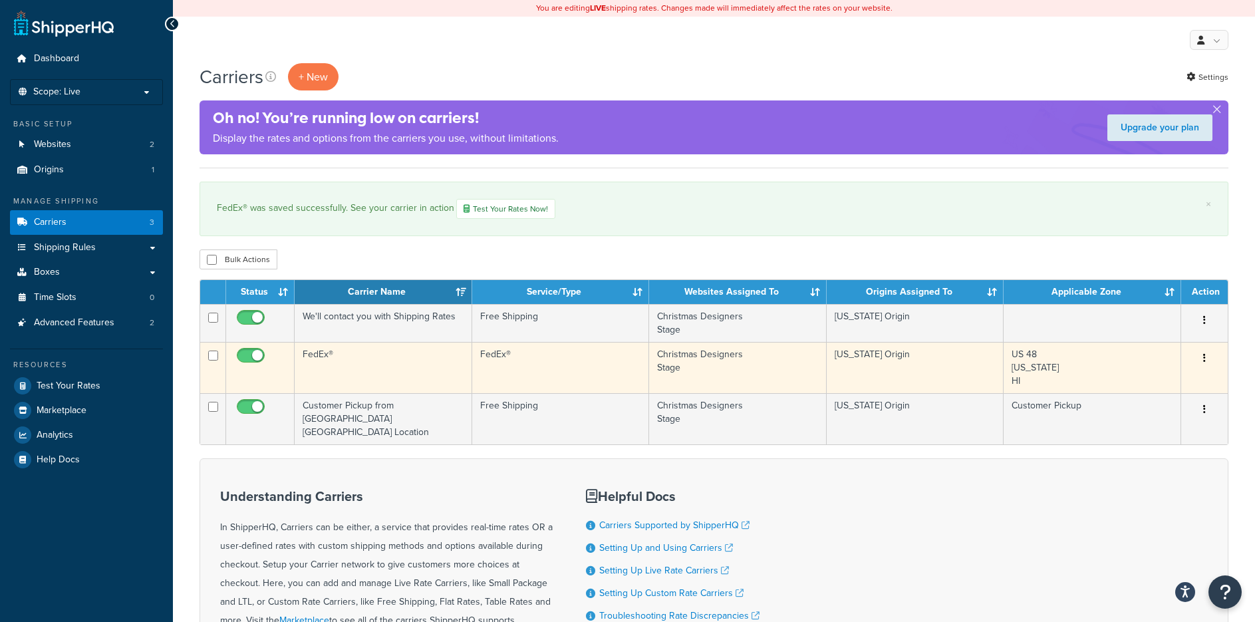
click at [1202, 358] on button "button" at bounding box center [1204, 358] width 19 height 21
click at [1141, 389] on link "Edit" at bounding box center [1150, 384] width 105 height 27
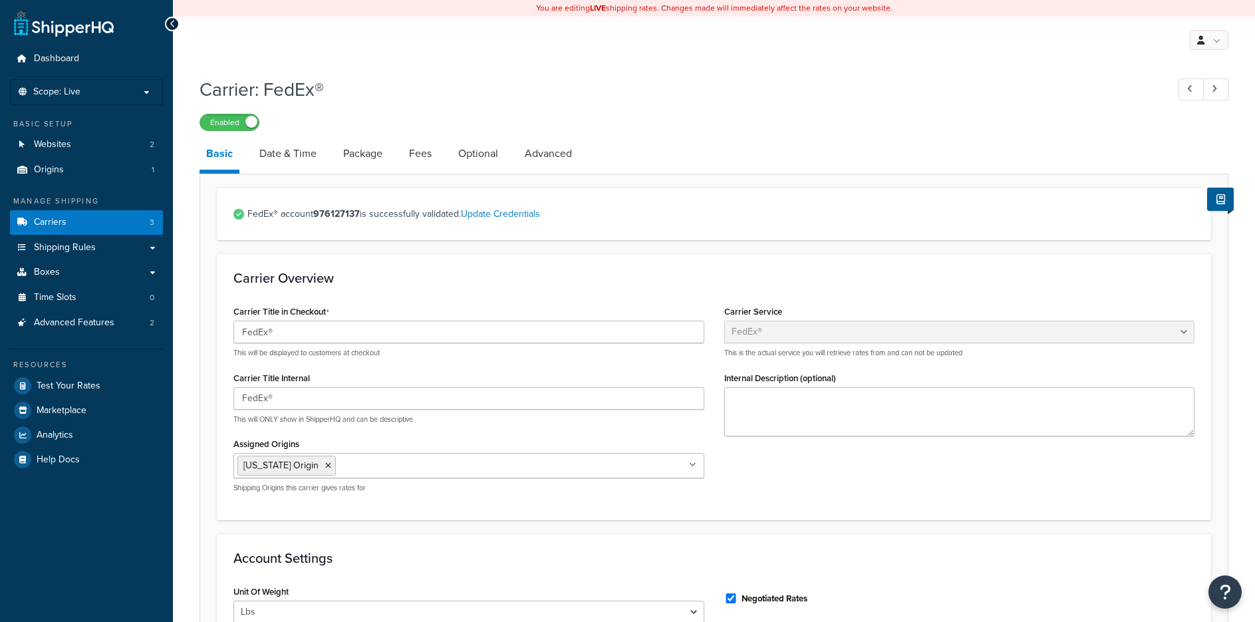
select select "fedEx"
select select "REGULAR_PICKUP"
select select "YOUR_PACKAGING"
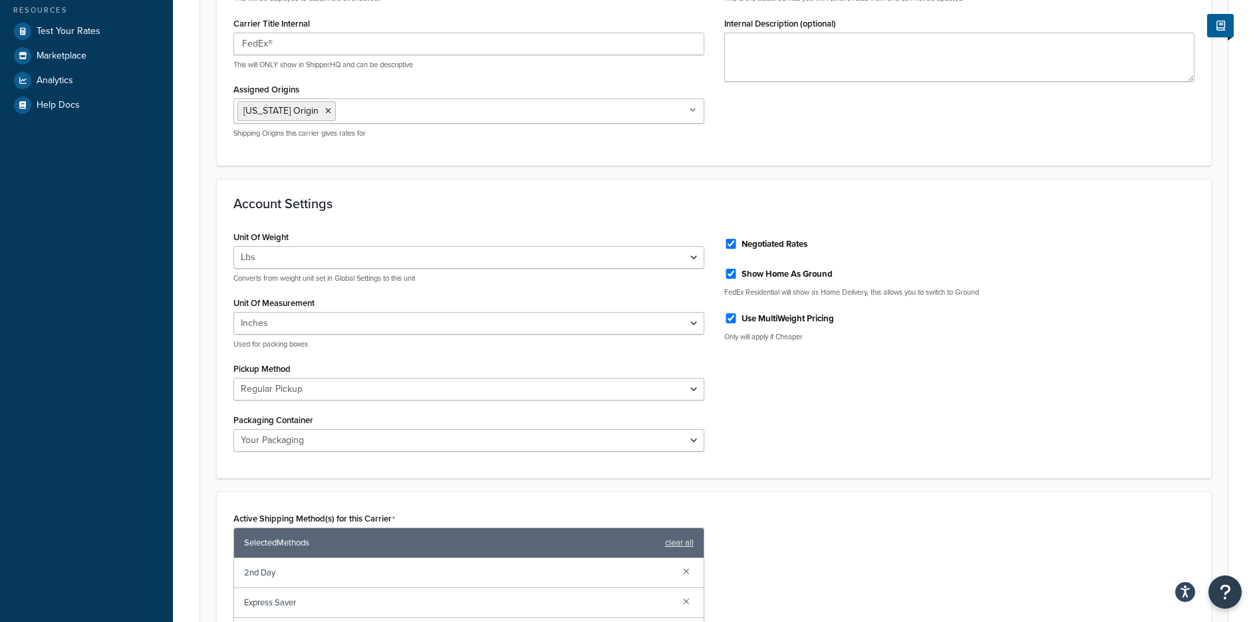
scroll to position [532, 0]
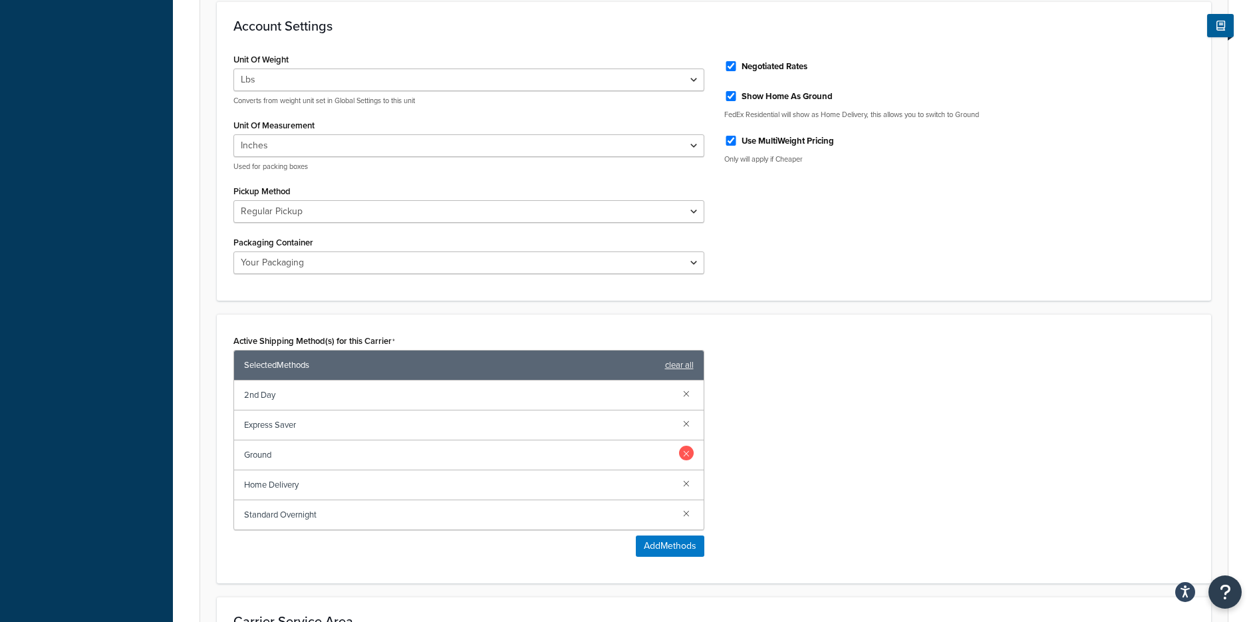
click at [682, 455] on link at bounding box center [686, 453] width 15 height 15
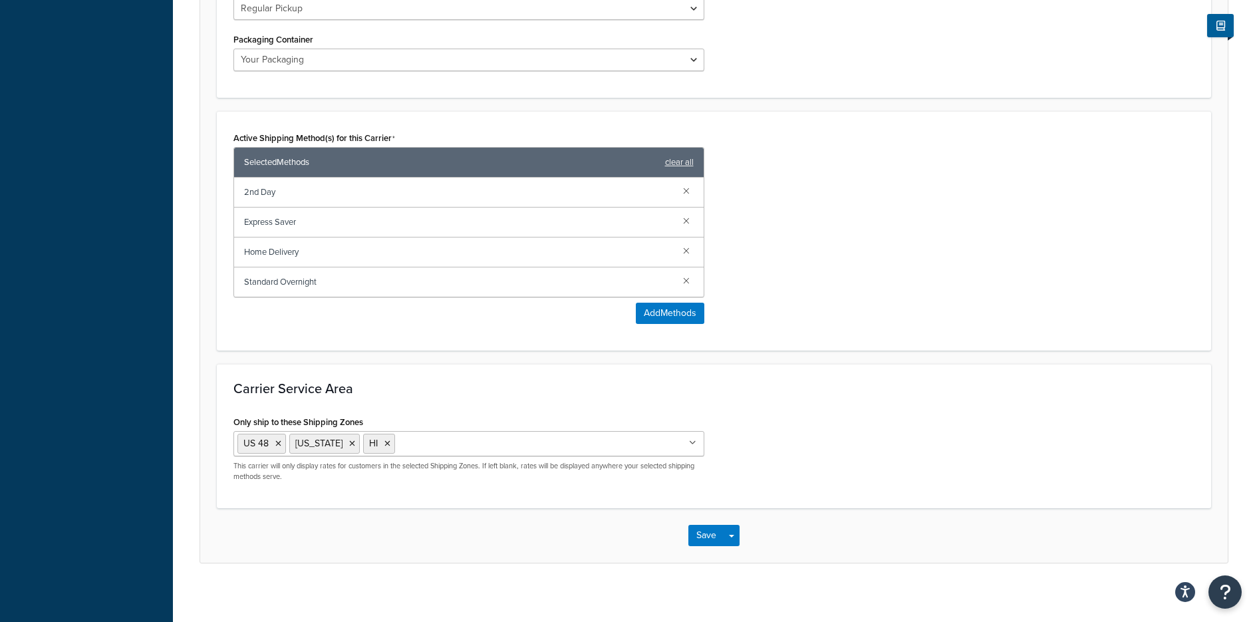
scroll to position [743, 0]
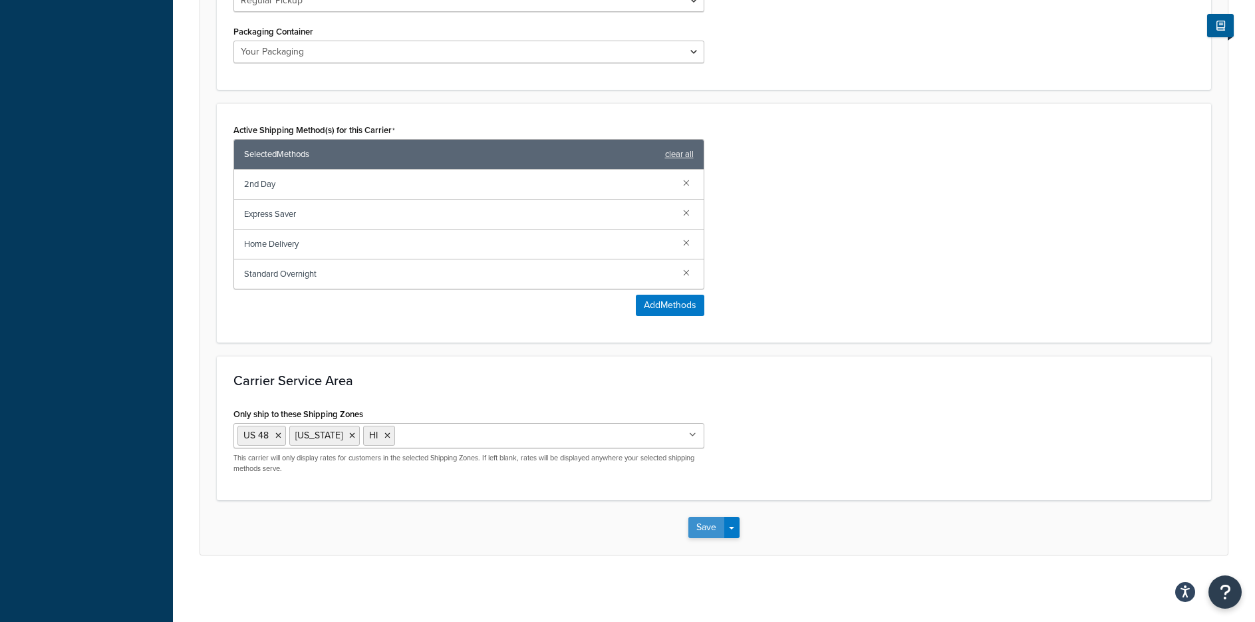
click at [708, 529] on button "Save" at bounding box center [706, 527] width 36 height 21
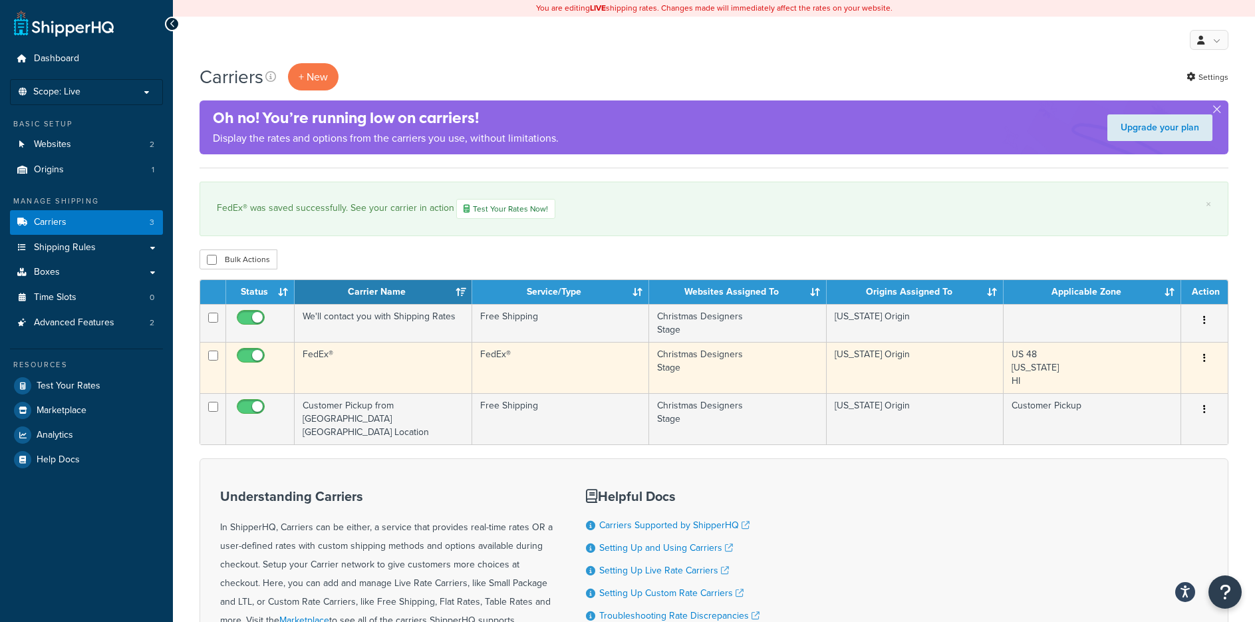
click at [1204, 357] on icon "button" at bounding box center [1204, 357] width 3 height 9
click at [1130, 385] on link "Edit" at bounding box center [1150, 384] width 105 height 27
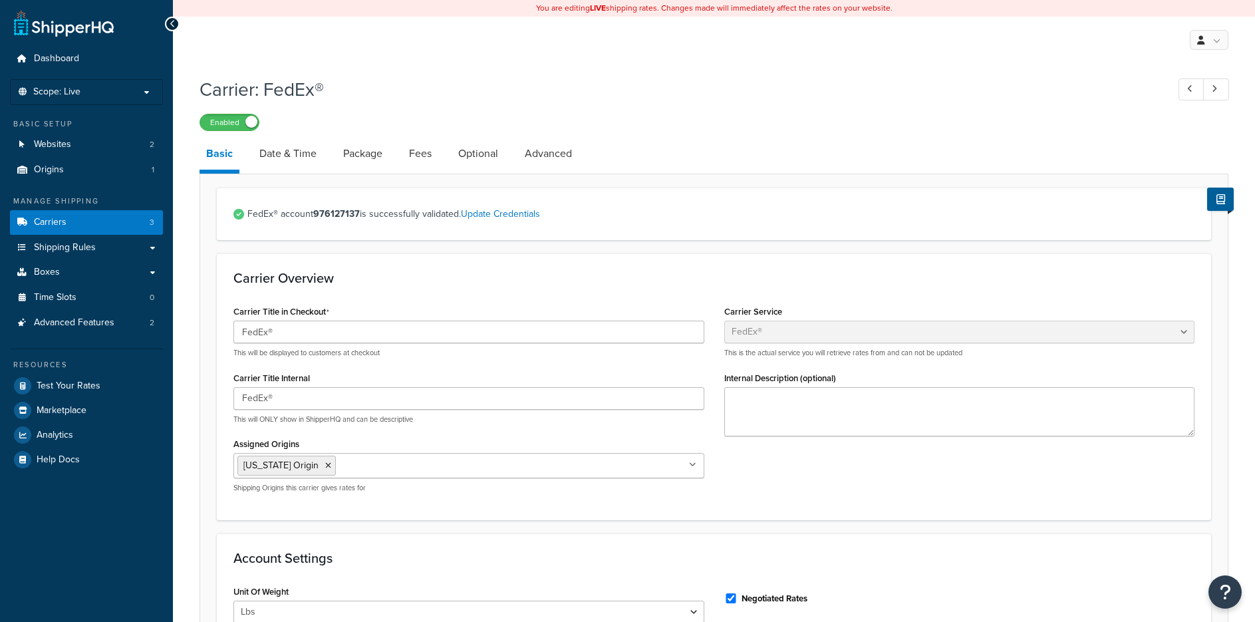
select select "fedEx"
select select "REGULAR_PICKUP"
select select "YOUR_PACKAGING"
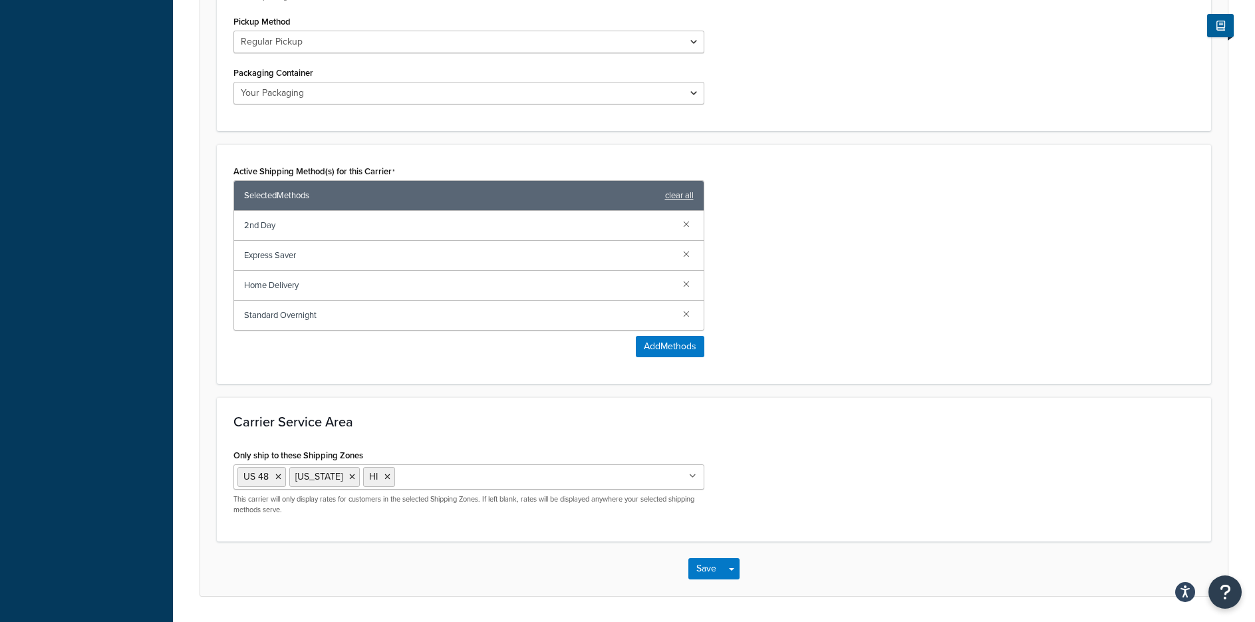
scroll to position [709, 0]
